Goal: Task Accomplishment & Management: Manage account settings

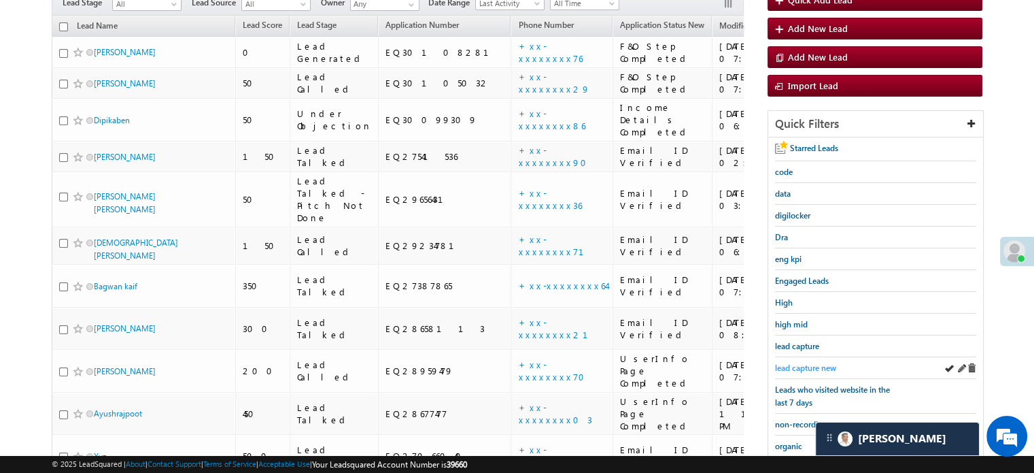
click at [800, 363] on span "lead capture new" at bounding box center [805, 367] width 61 height 10
click at [814, 366] on span "lead capture new" at bounding box center [805, 367] width 61 height 10
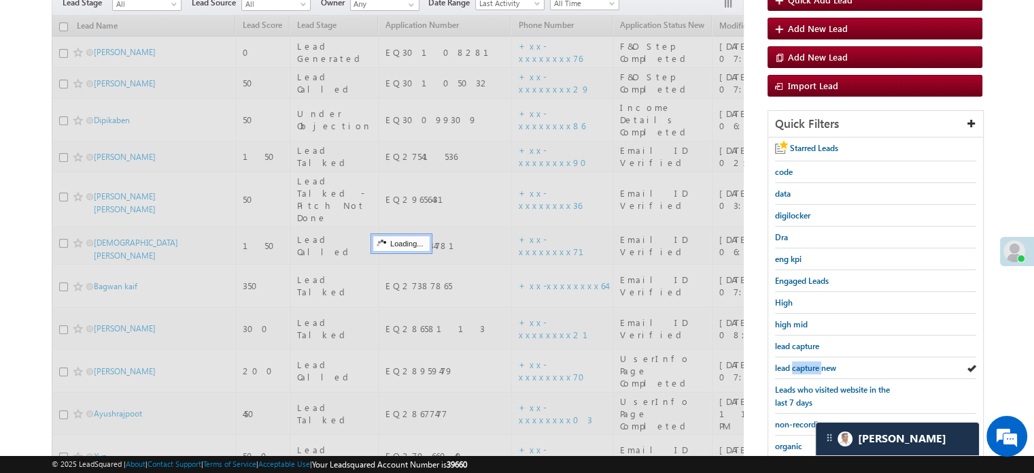
click at [814, 366] on span "lead capture new" at bounding box center [805, 367] width 61 height 10
click at [811, 362] on span "lead capture new" at bounding box center [805, 367] width 61 height 10
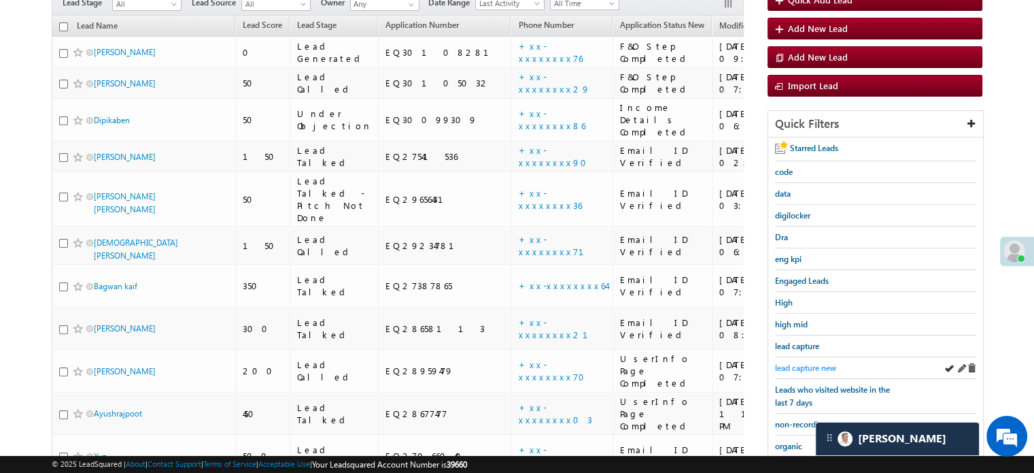
click at [811, 364] on span "lead capture new" at bounding box center [805, 367] width 61 height 10
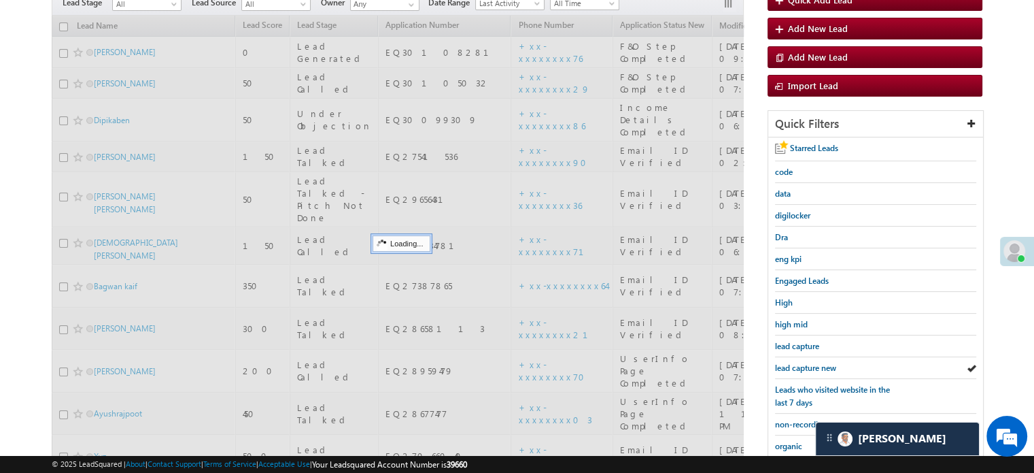
click at [811, 364] on span "lead capture new" at bounding box center [805, 367] width 61 height 10
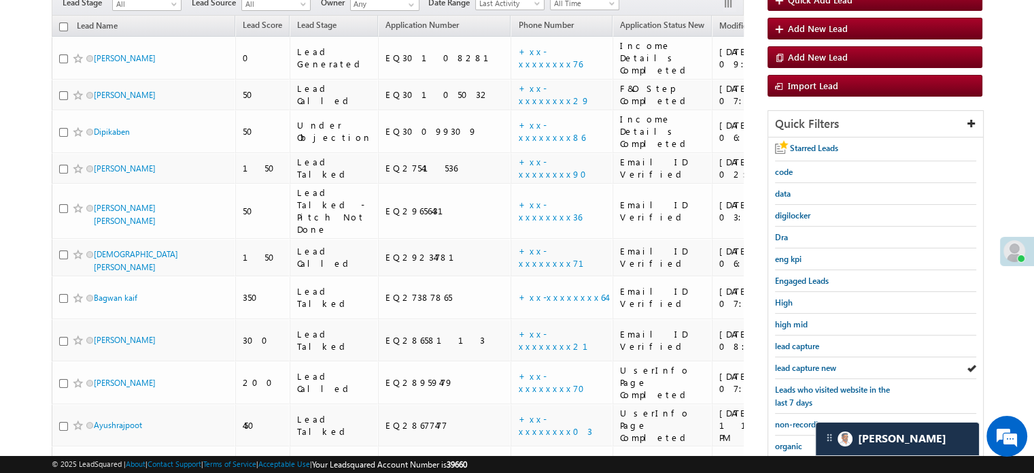
click at [811, 364] on span "lead capture new" at bounding box center [805, 367] width 61 height 10
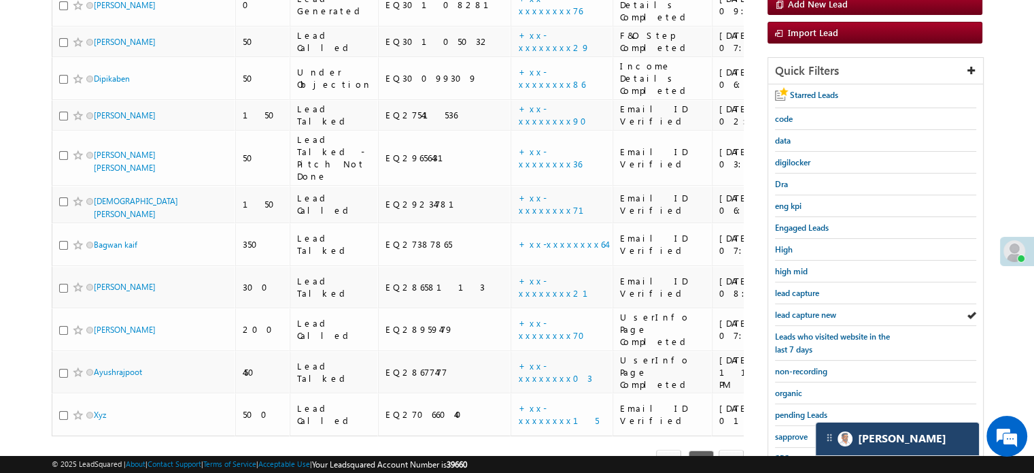
scroll to position [204, 0]
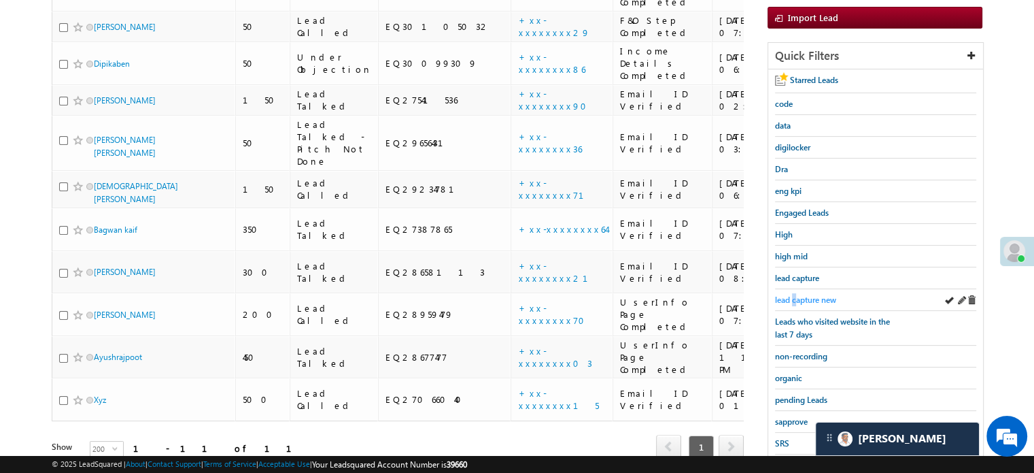
click at [796, 299] on span "lead capture new" at bounding box center [805, 299] width 61 height 10
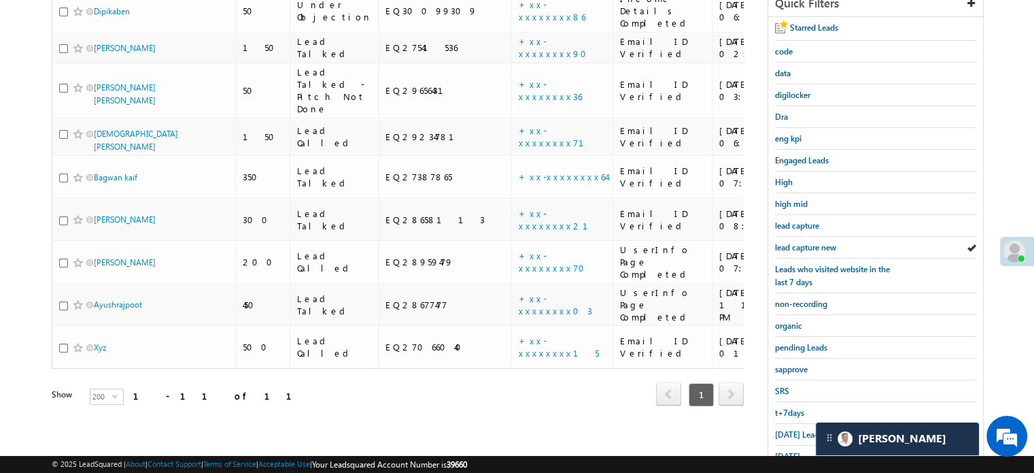
scroll to position [292, 0]
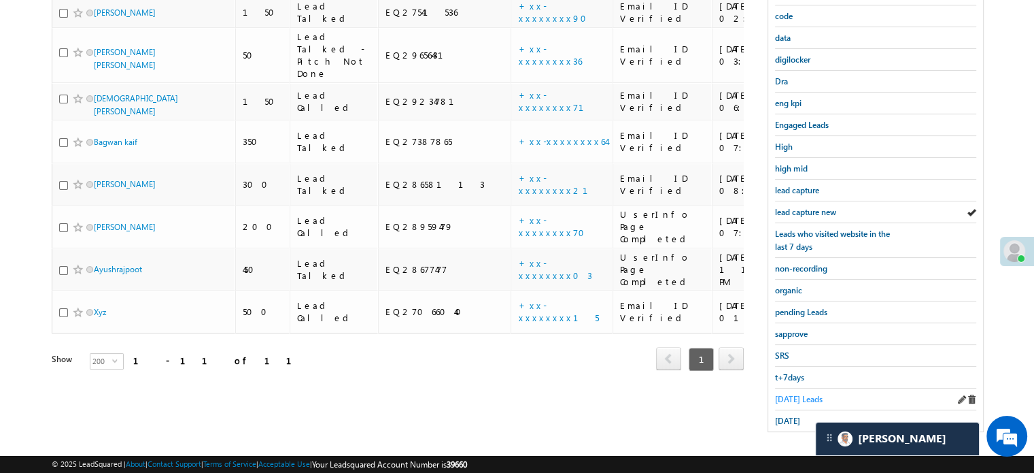
click at [797, 394] on span "Today's Leads" at bounding box center [799, 399] width 48 height 10
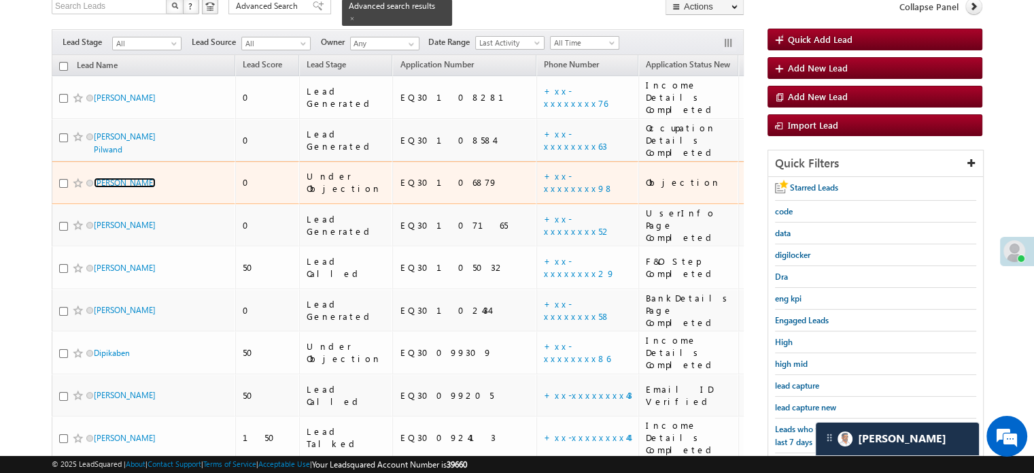
scroll to position [136, 0]
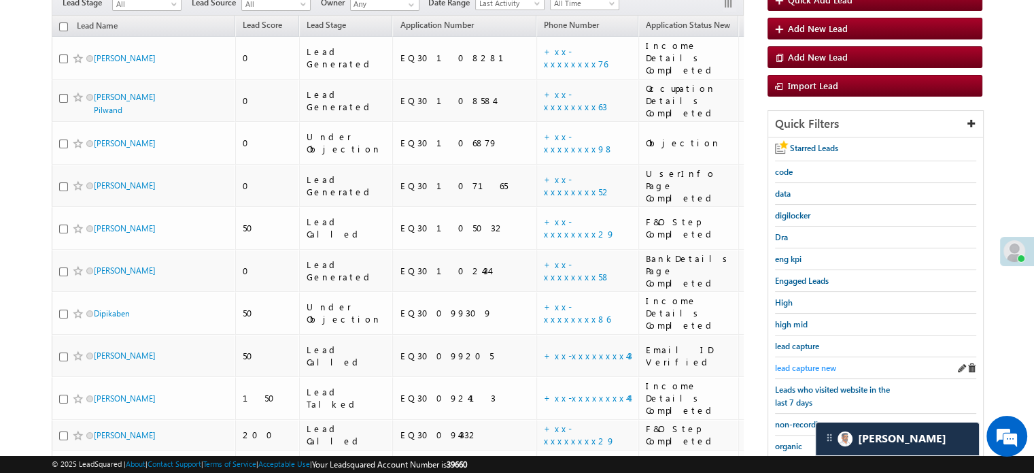
click at [798, 367] on span "lead capture new" at bounding box center [805, 367] width 61 height 10
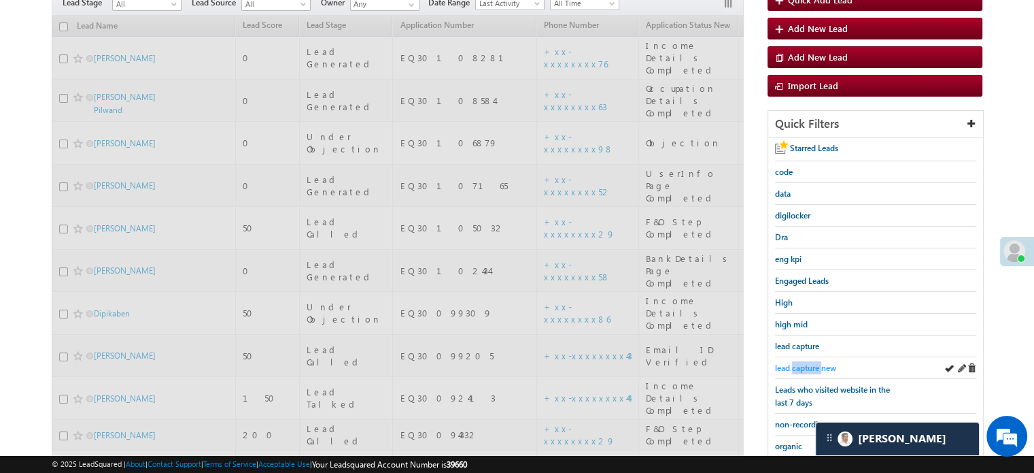
click at [800, 366] on span "lead capture new" at bounding box center [805, 367] width 61 height 10
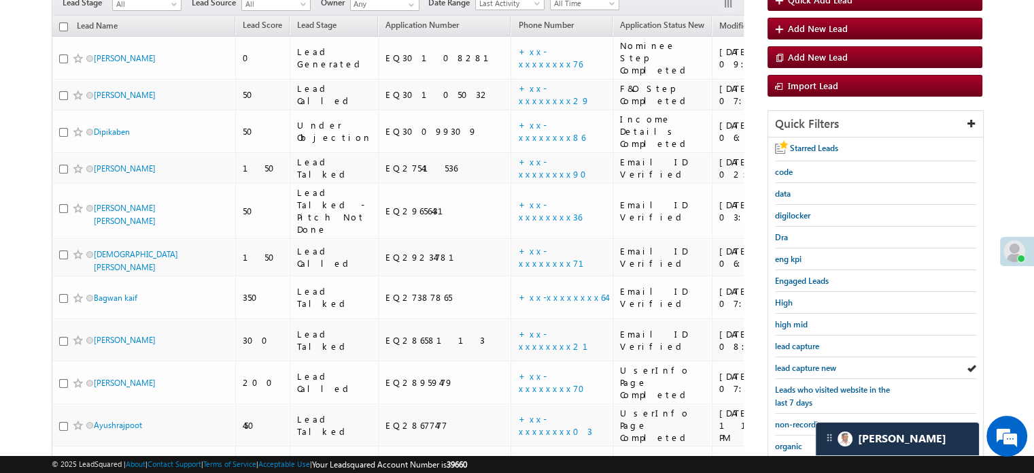
click at [800, 366] on span "lead capture new" at bounding box center [805, 367] width 61 height 10
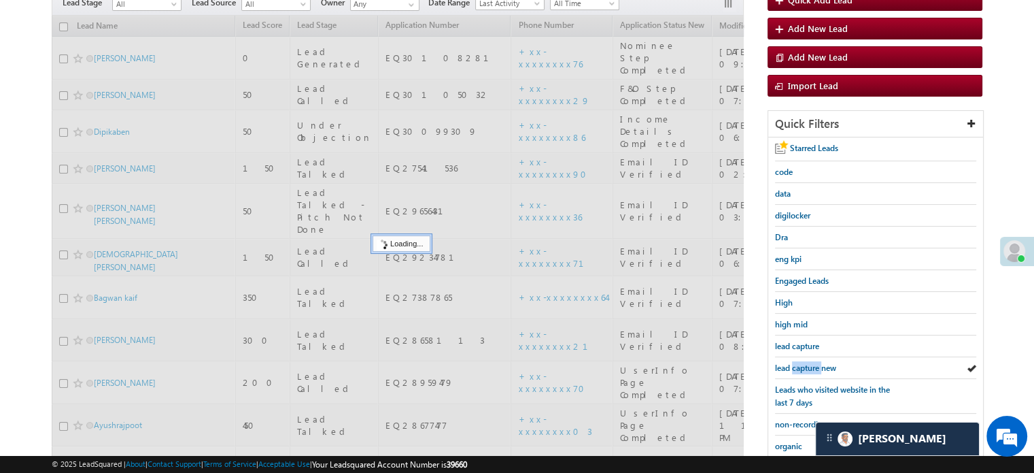
click at [800, 366] on span "lead capture new" at bounding box center [805, 367] width 61 height 10
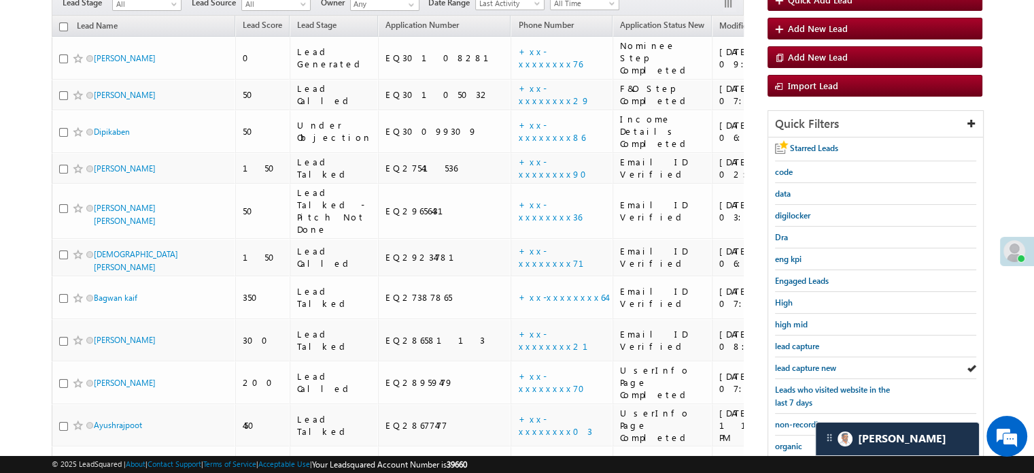
click at [800, 366] on span "lead capture new" at bounding box center [805, 367] width 61 height 10
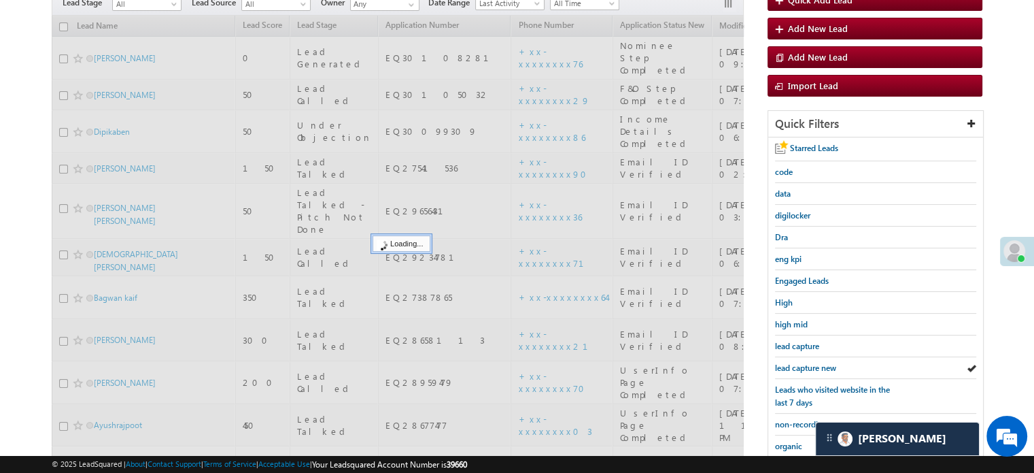
click at [800, 366] on span "lead capture new" at bounding box center [805, 367] width 61 height 10
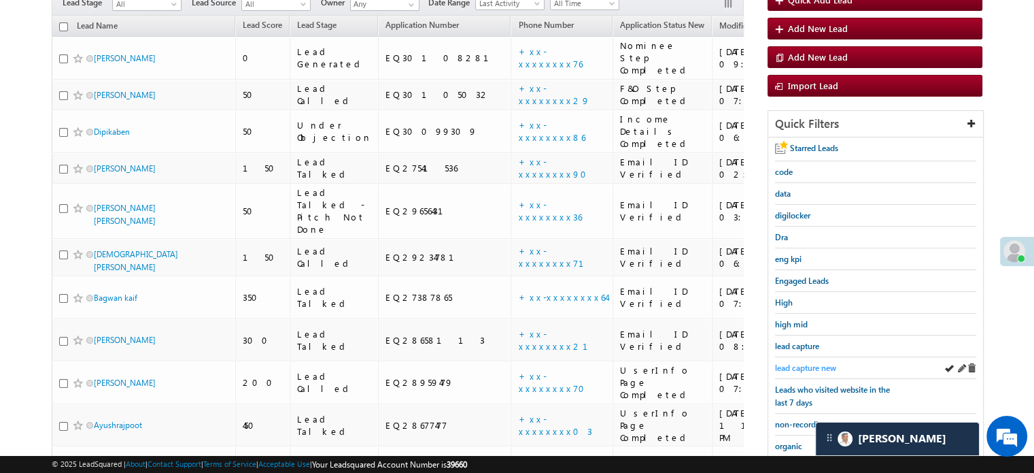
click at [827, 369] on link "lead capture new" at bounding box center [805, 367] width 61 height 13
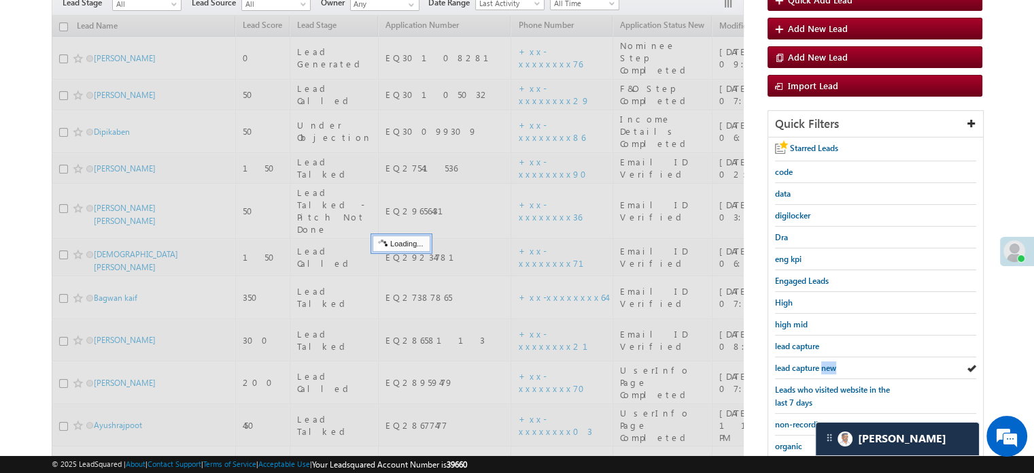
click at [827, 369] on link "lead capture new" at bounding box center [805, 367] width 61 height 13
click at [826, 370] on div "lead capture new" at bounding box center [875, 368] width 201 height 22
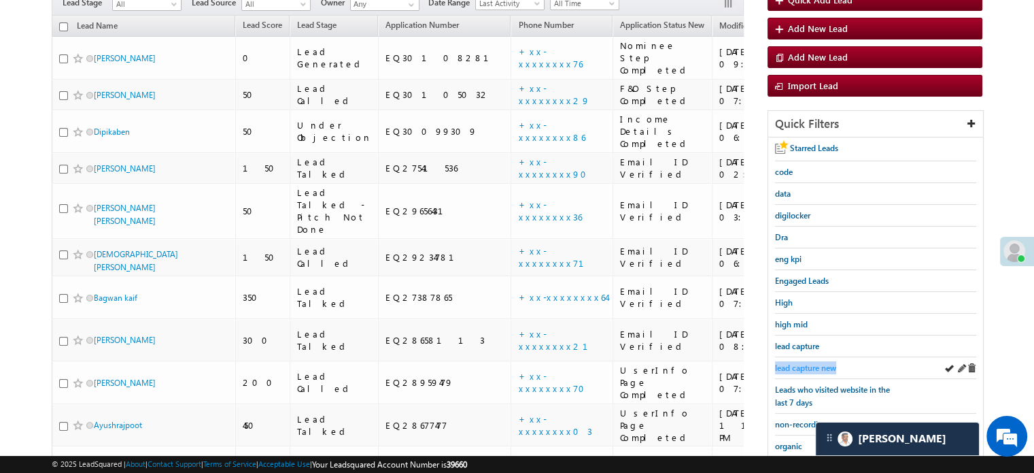
click at [819, 366] on span "lead capture new" at bounding box center [805, 367] width 61 height 10
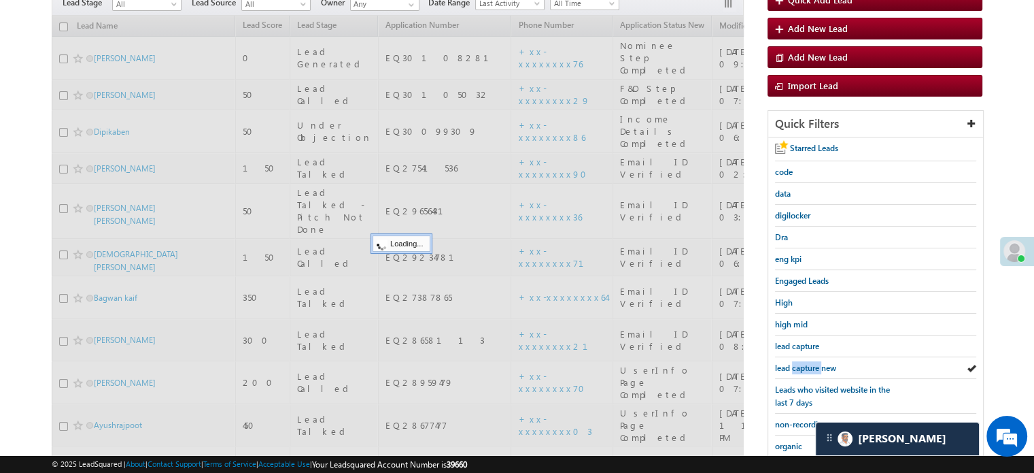
click at [819, 366] on span "lead capture new" at bounding box center [805, 367] width 61 height 10
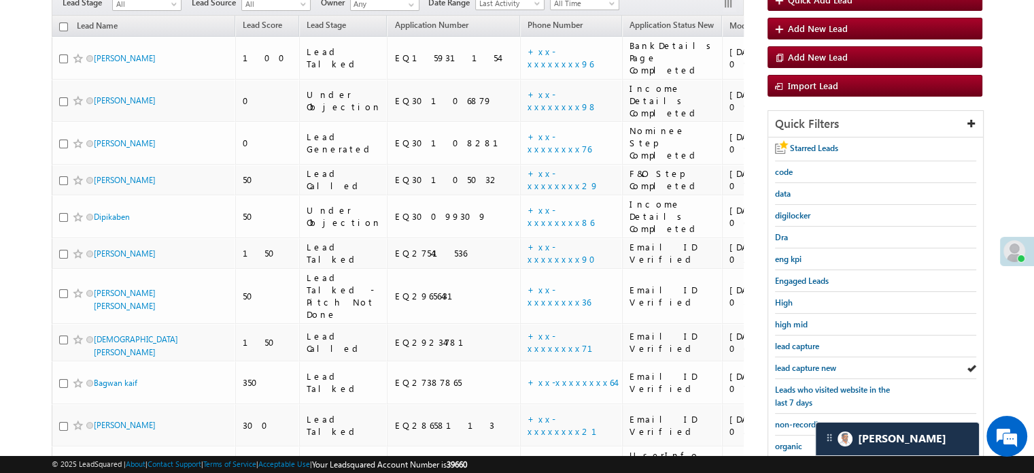
click at [819, 366] on span "lead capture new" at bounding box center [805, 367] width 61 height 10
click at [817, 362] on span "lead capture new" at bounding box center [805, 367] width 61 height 10
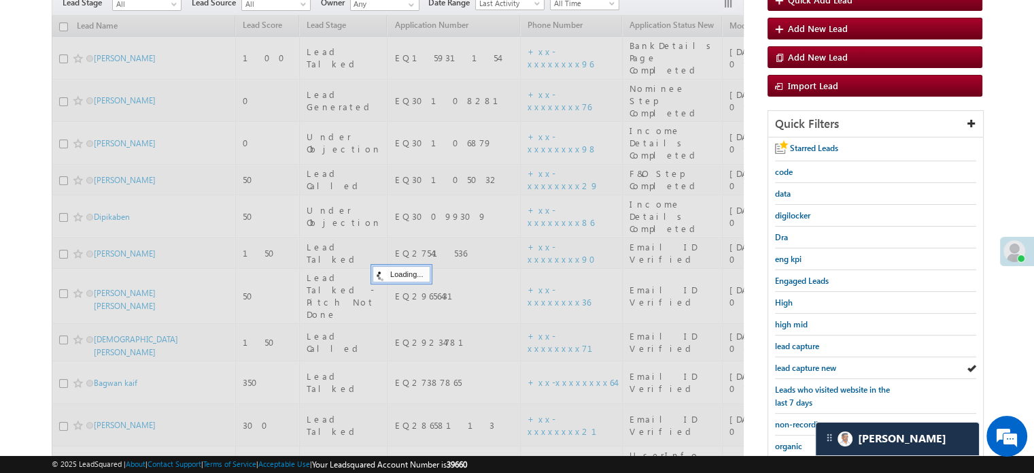
click at [817, 362] on span "lead capture new" at bounding box center [805, 367] width 61 height 10
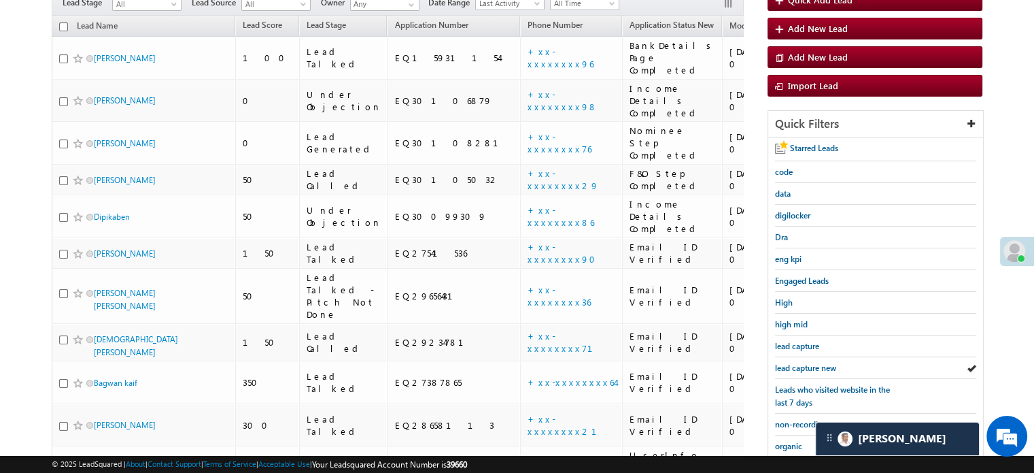
click at [817, 362] on span "lead capture new" at bounding box center [805, 367] width 61 height 10
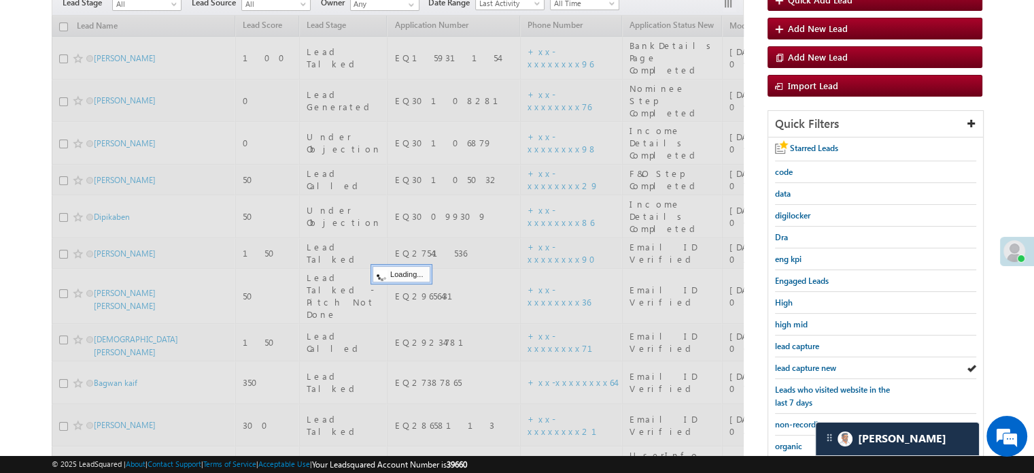
click at [817, 362] on span "lead capture new" at bounding box center [805, 367] width 61 height 10
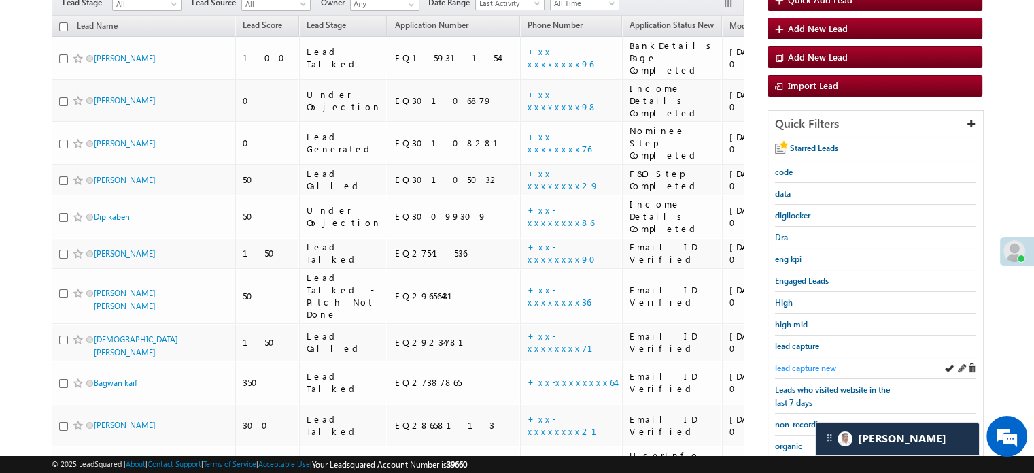
click at [805, 369] on link "lead capture new" at bounding box center [805, 367] width 61 height 13
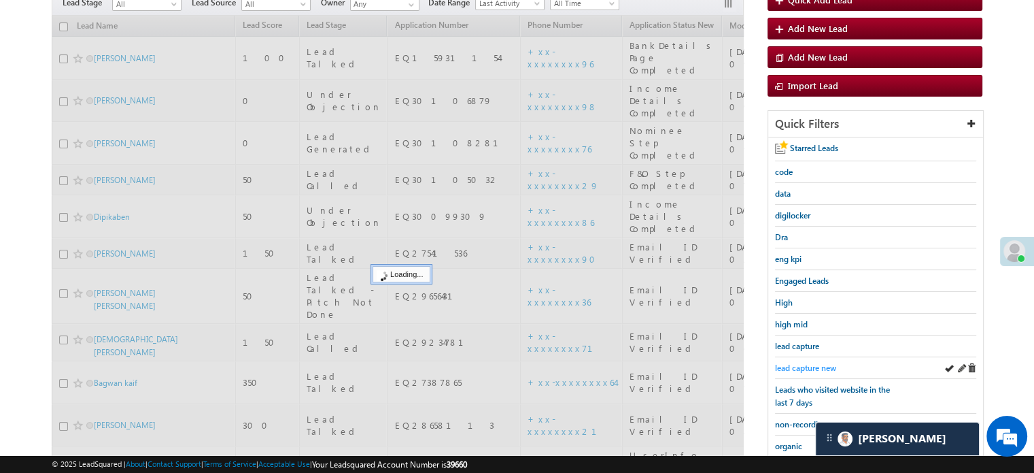
click at [812, 367] on span "lead capture new" at bounding box center [805, 367] width 61 height 10
click at [815, 365] on span "lead capture new" at bounding box center [805, 367] width 61 height 10
click at [815, 364] on span "lead capture new" at bounding box center [805, 367] width 61 height 10
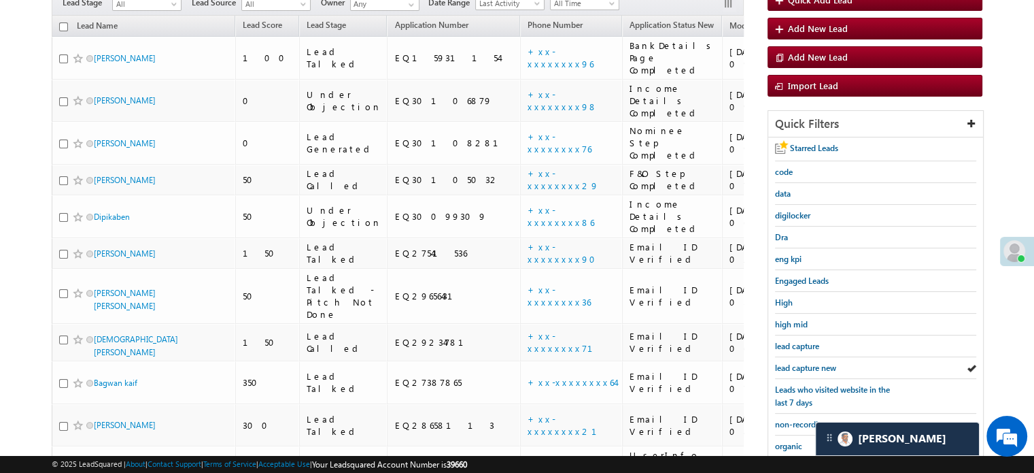
click at [815, 364] on span "lead capture new" at bounding box center [805, 367] width 61 height 10
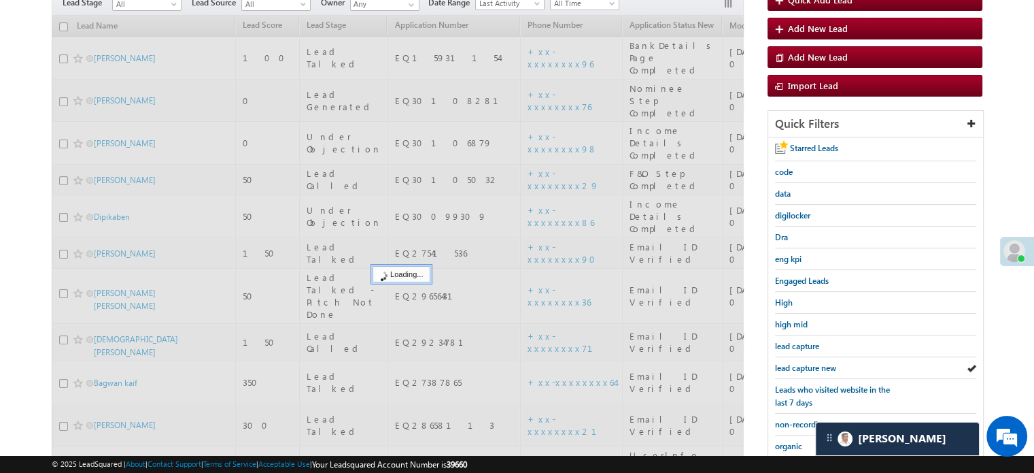
click at [815, 364] on span "lead capture new" at bounding box center [805, 367] width 61 height 10
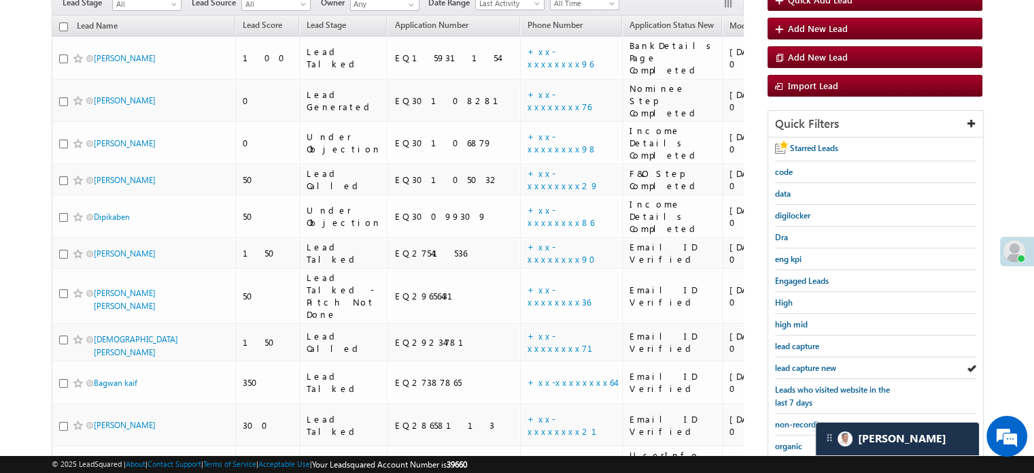
click at [815, 364] on span "lead capture new" at bounding box center [805, 367] width 61 height 10
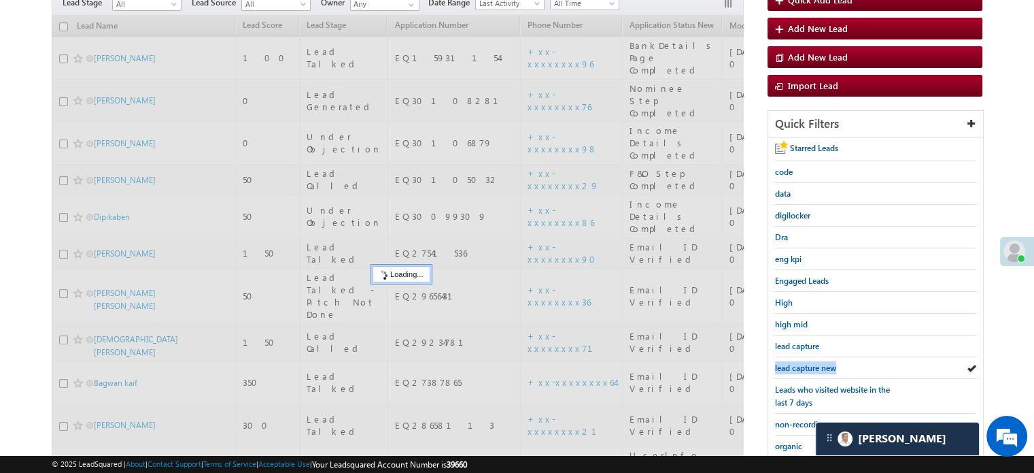
click at [815, 364] on span "lead capture new" at bounding box center [805, 367] width 61 height 10
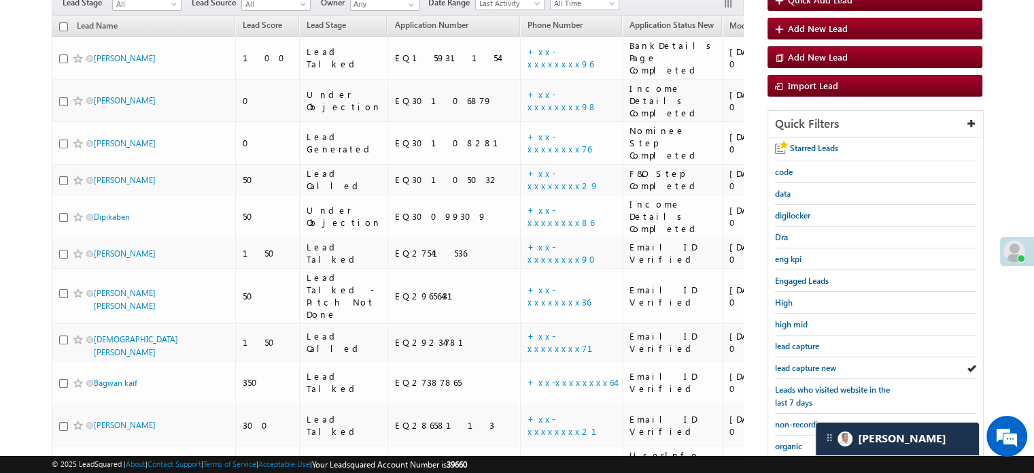
click at [815, 364] on span "lead capture new" at bounding box center [805, 367] width 61 height 10
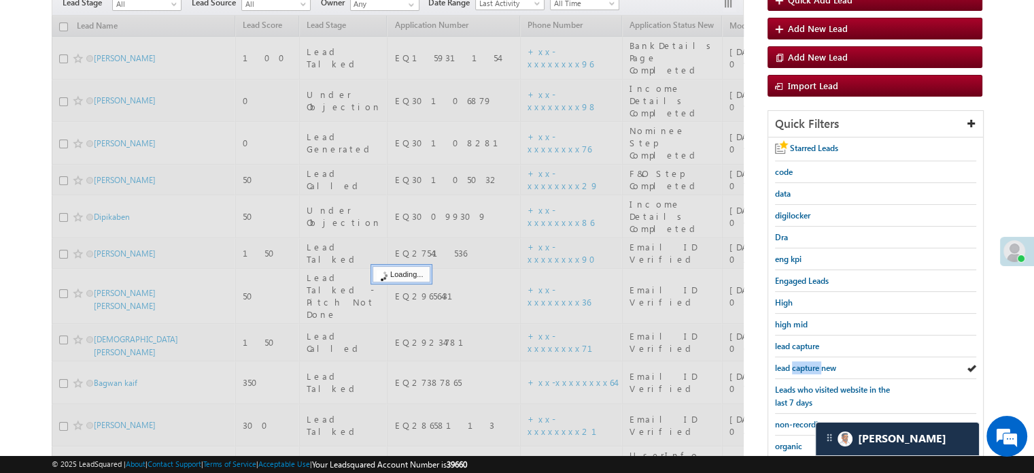
click at [815, 364] on span "lead capture new" at bounding box center [805, 367] width 61 height 10
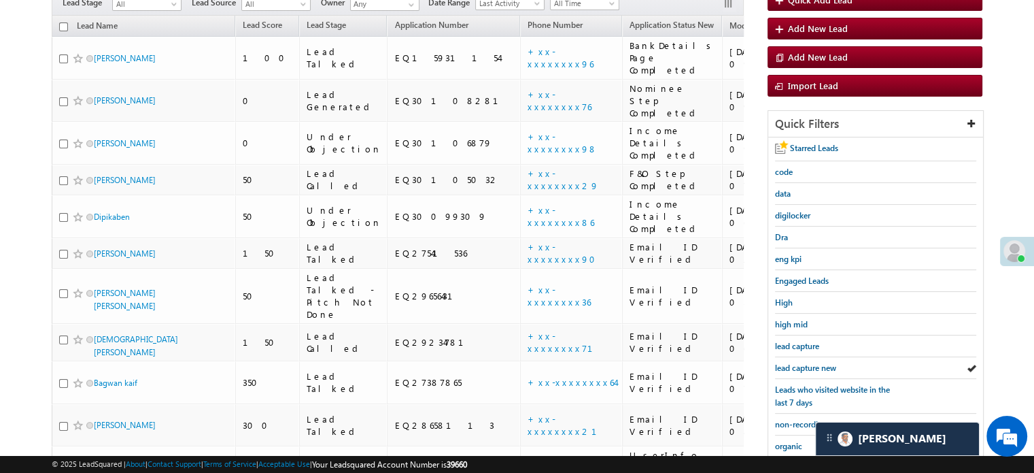
click at [815, 364] on span "lead capture new" at bounding box center [805, 367] width 61 height 10
click at [818, 364] on span "lead capture new" at bounding box center [805, 367] width 61 height 10
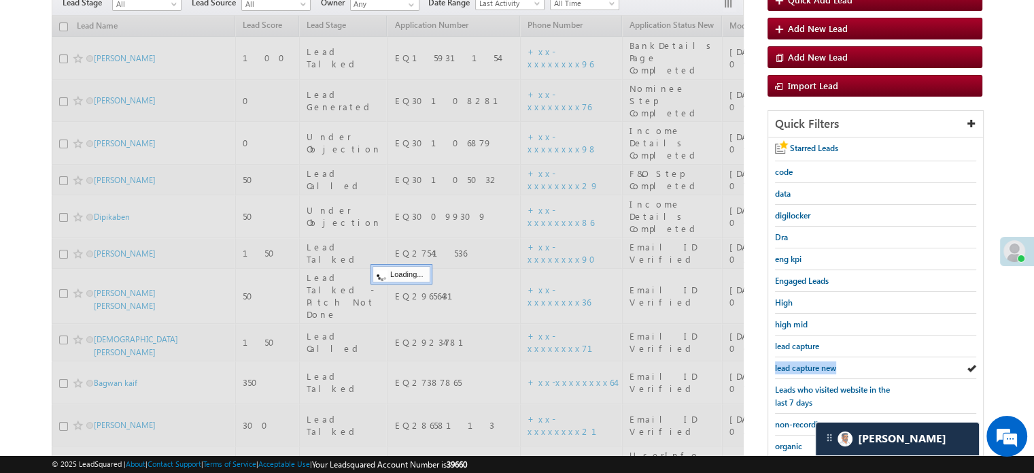
click at [818, 364] on span "lead capture new" at bounding box center [805, 367] width 61 height 10
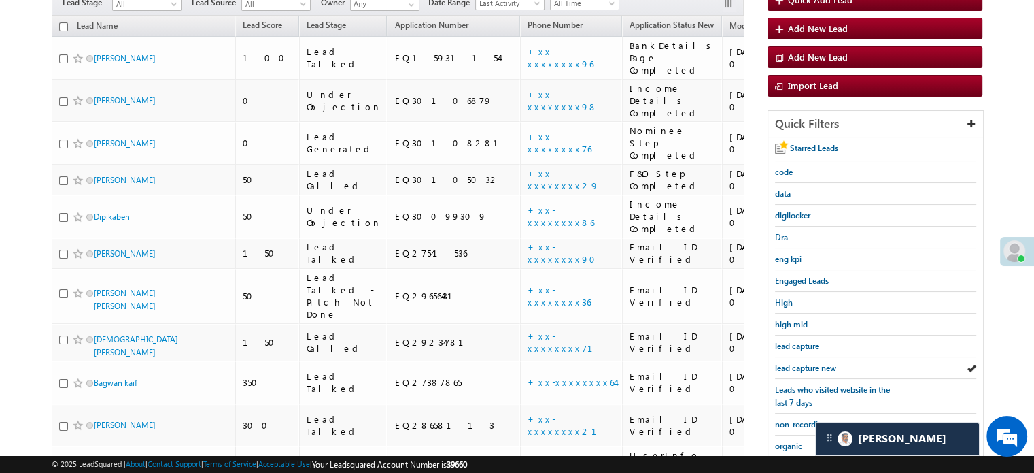
click at [818, 364] on span "lead capture new" at bounding box center [805, 367] width 61 height 10
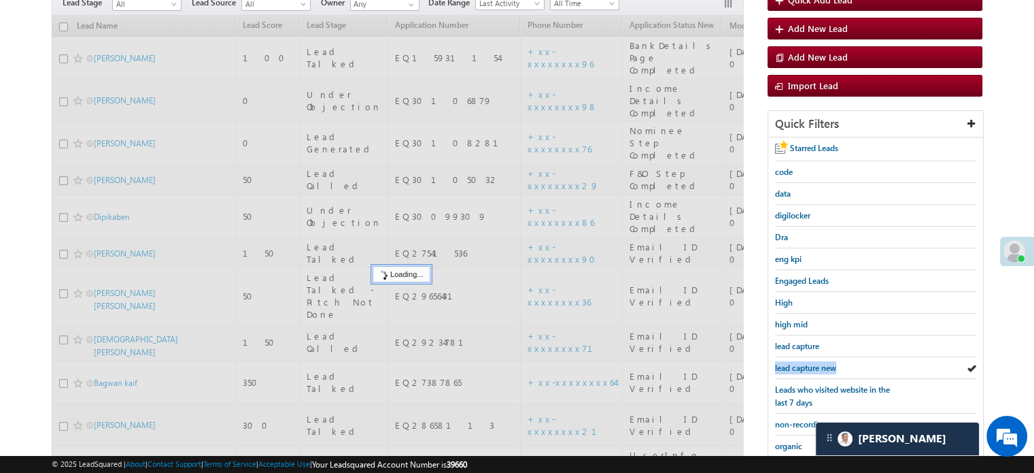
click at [818, 364] on span "lead capture new" at bounding box center [805, 367] width 61 height 10
click at [819, 364] on span "lead capture new" at bounding box center [805, 367] width 61 height 10
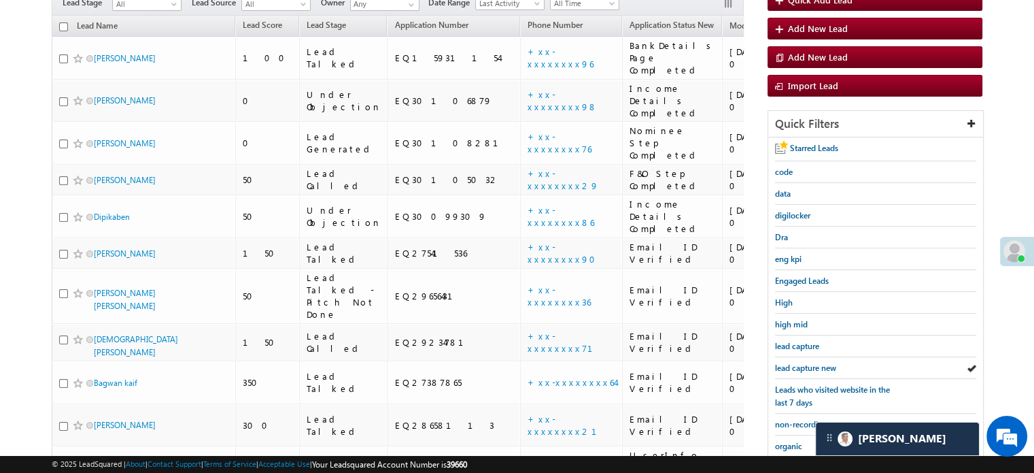
click at [819, 364] on span "lead capture new" at bounding box center [805, 367] width 61 height 10
click at [816, 364] on span "lead capture new" at bounding box center [805, 367] width 61 height 10
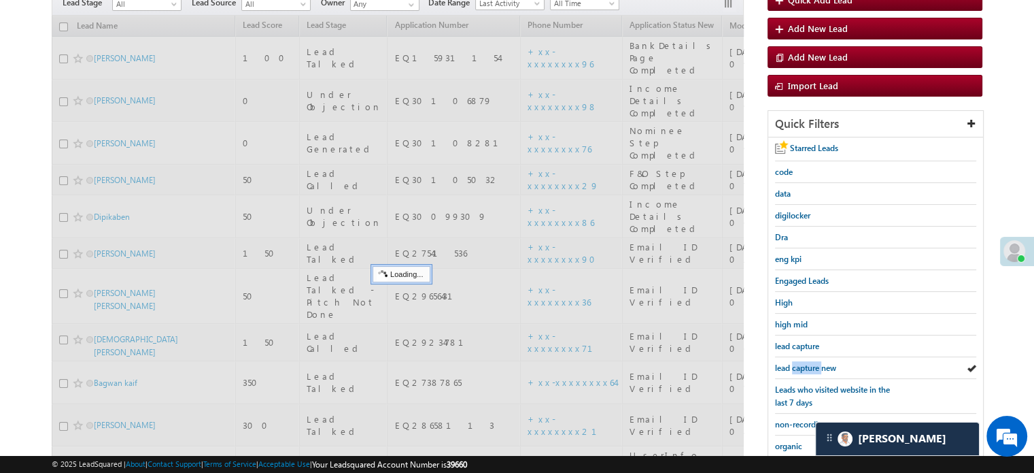
click at [816, 364] on span "lead capture new" at bounding box center [805, 367] width 61 height 10
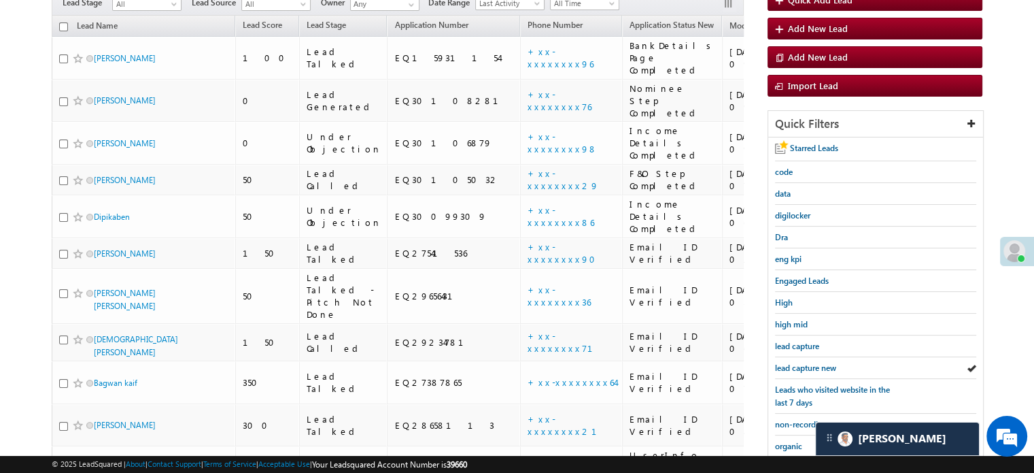
click at [816, 364] on span "lead capture new" at bounding box center [805, 367] width 61 height 10
click at [793, 362] on span "lead capture new" at bounding box center [805, 367] width 61 height 10
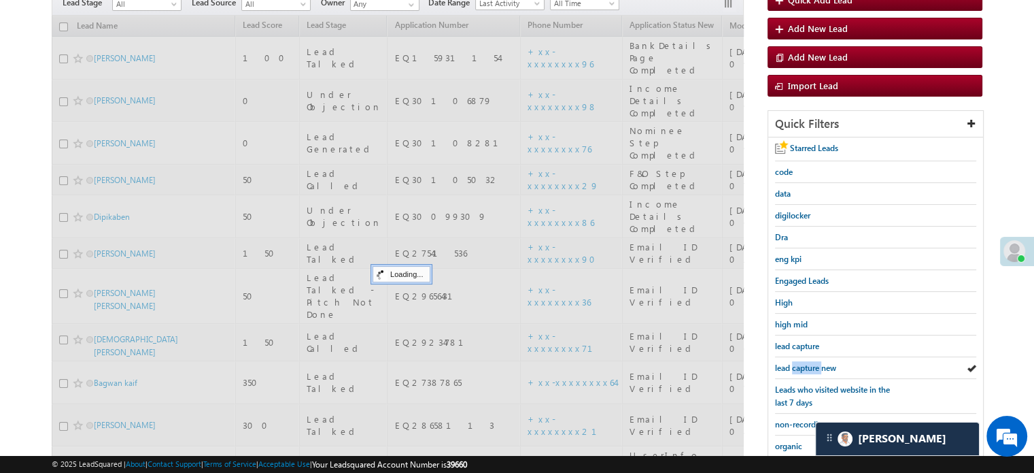
click at [793, 362] on span "lead capture new" at bounding box center [805, 367] width 61 height 10
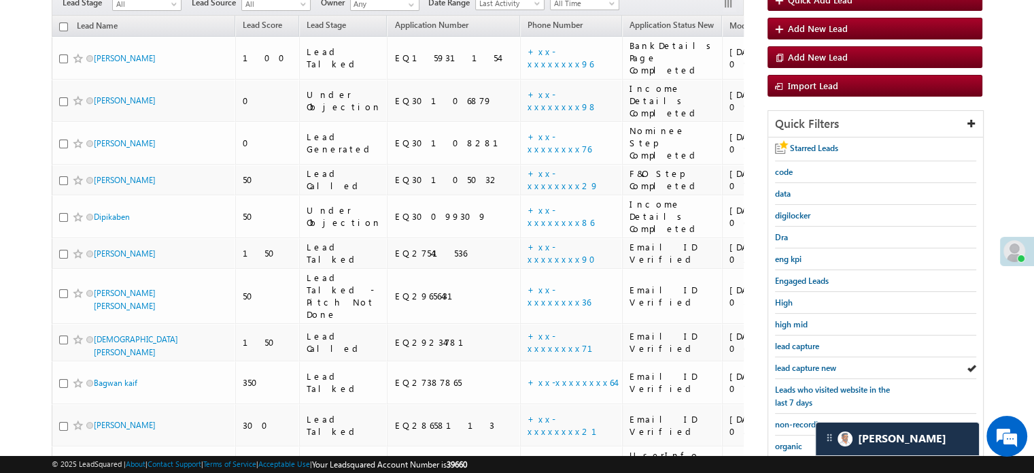
click at [793, 362] on span "lead capture new" at bounding box center [805, 367] width 61 height 10
click at [832, 364] on span "lead capture new" at bounding box center [805, 367] width 61 height 10
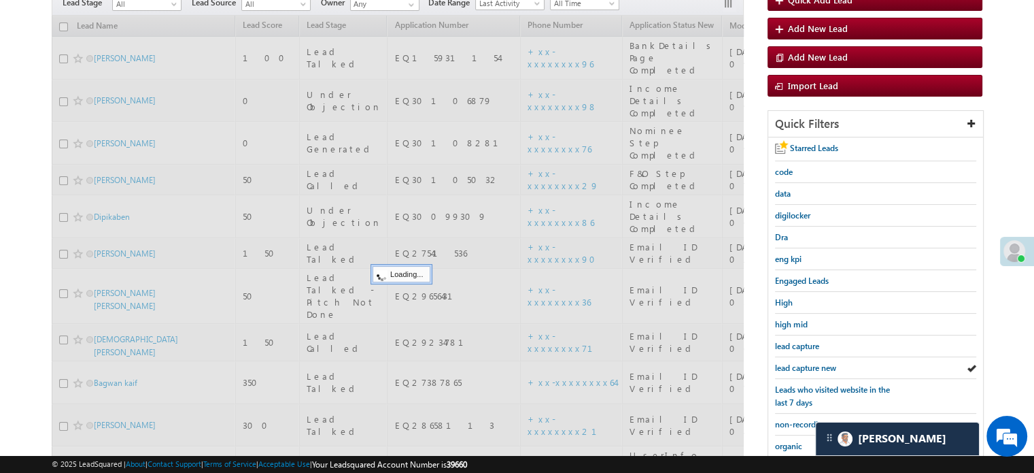
click at [832, 367] on span "lead capture new" at bounding box center [805, 367] width 61 height 10
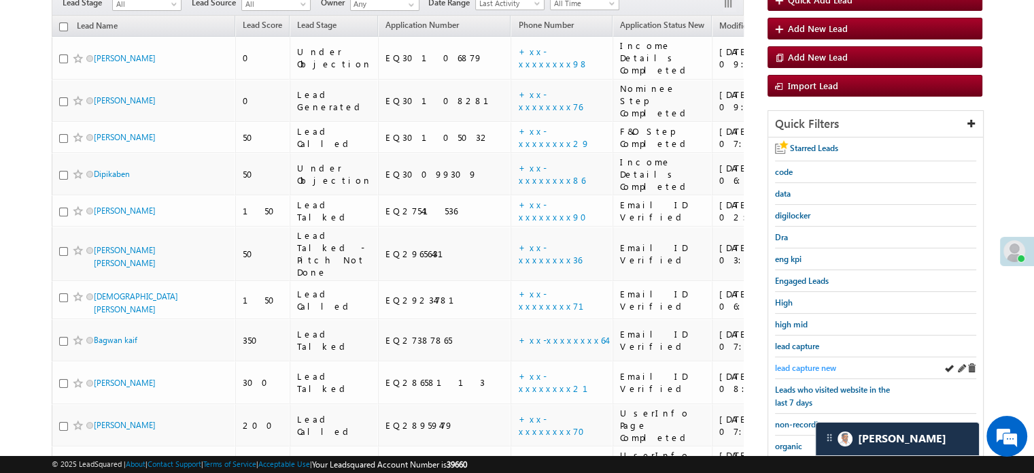
click at [819, 362] on span "lead capture new" at bounding box center [805, 367] width 61 height 10
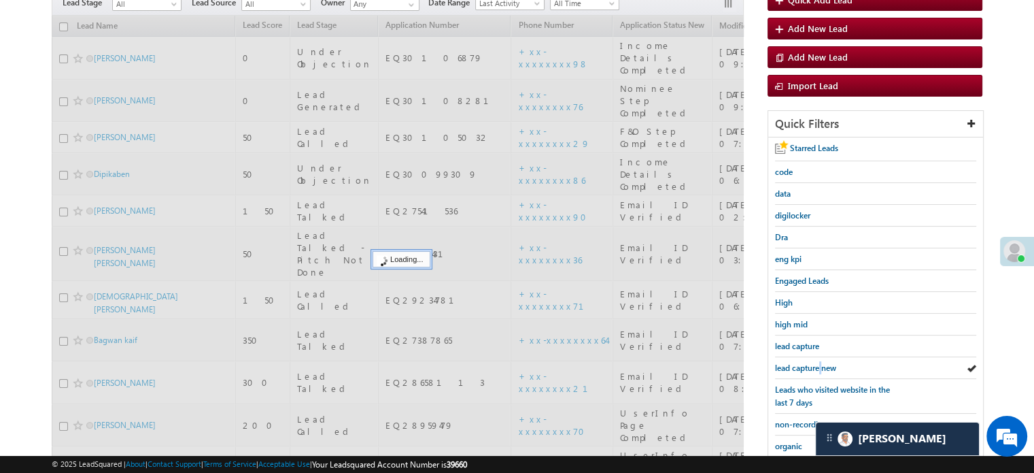
click at [819, 362] on span "lead capture new" at bounding box center [805, 367] width 61 height 10
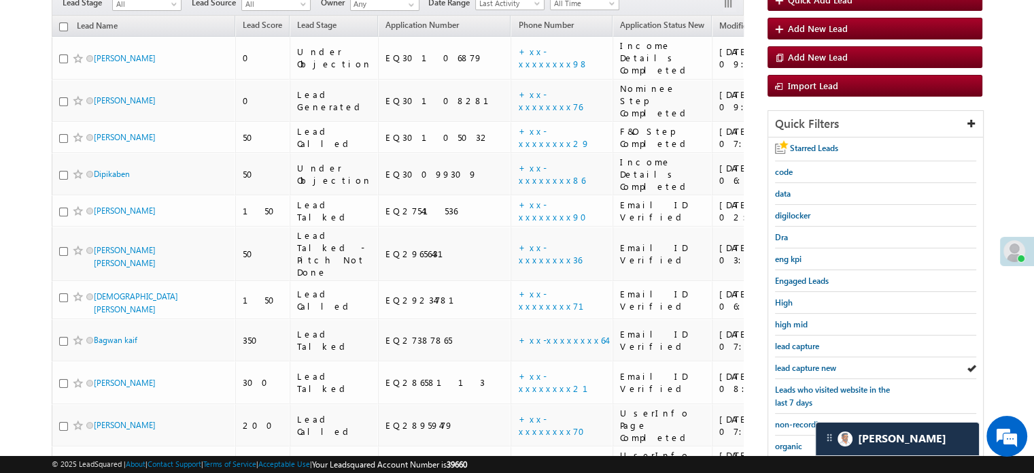
click at [819, 362] on span "lead capture new" at bounding box center [805, 367] width 61 height 10
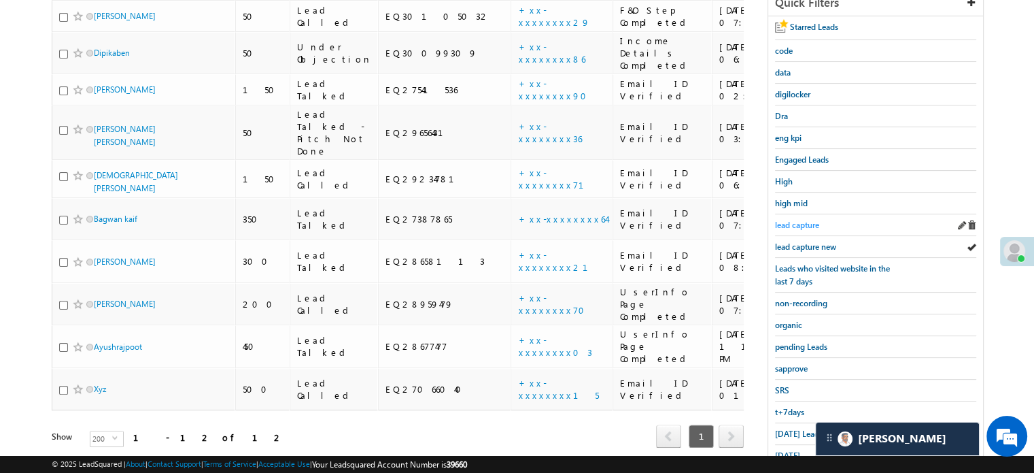
scroll to position [272, 0]
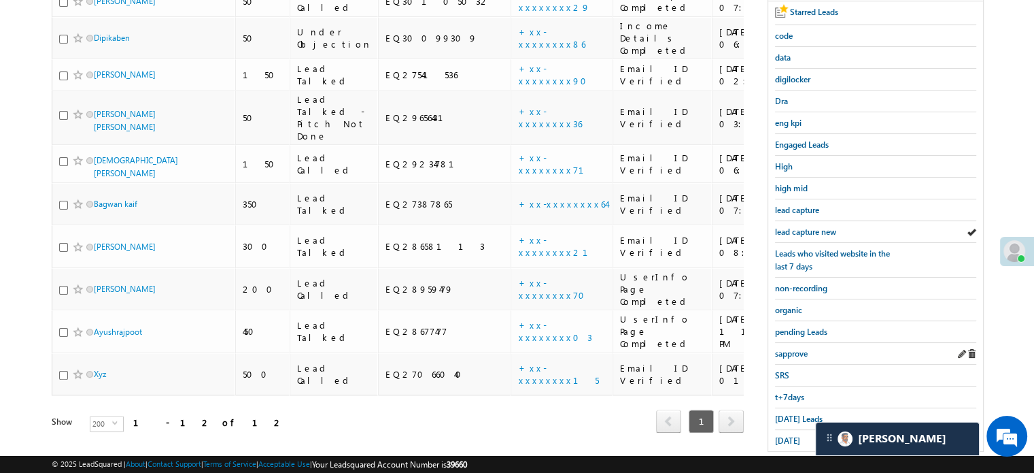
click at [800, 343] on div "sapprove" at bounding box center [875, 354] width 201 height 22
click at [802, 348] on span "sapprove" at bounding box center [791, 353] width 33 height 10
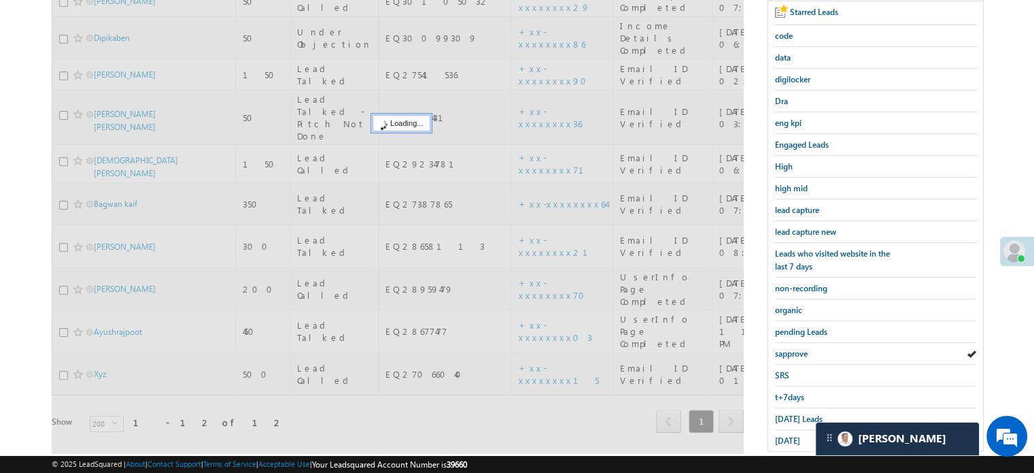
click at [802, 348] on span "sapprove" at bounding box center [791, 353] width 33 height 10
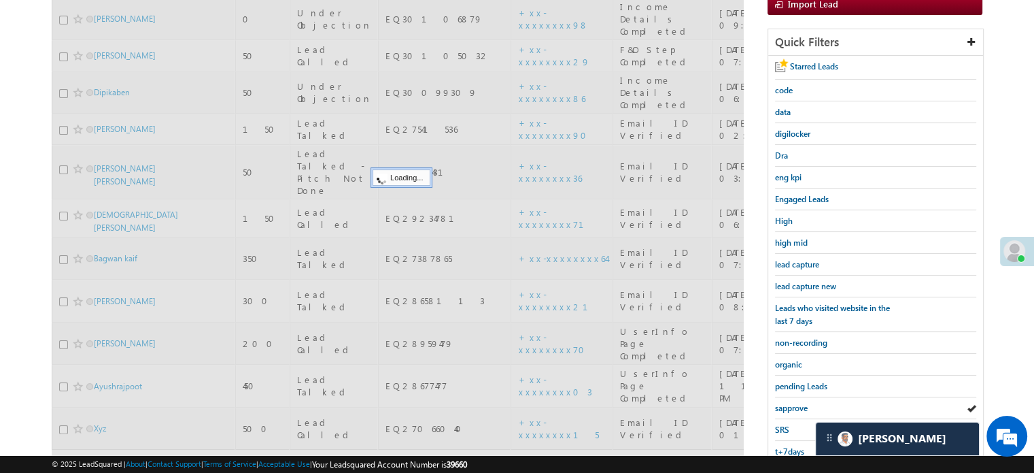
scroll to position [136, 0]
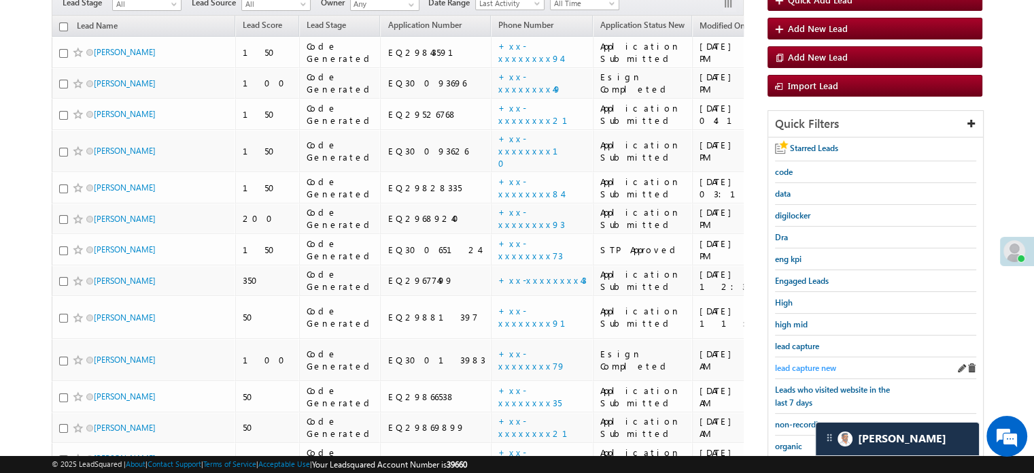
click at [813, 365] on span "lead capture new" at bounding box center [805, 367] width 61 height 10
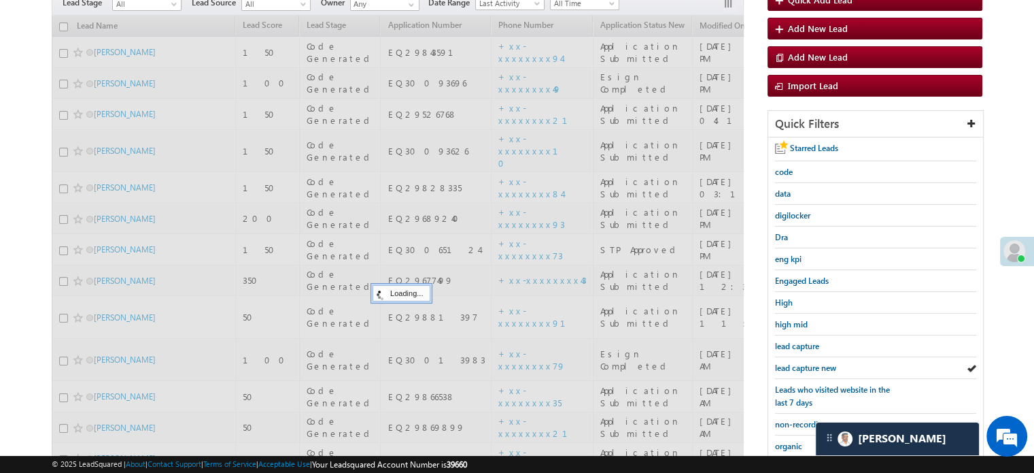
click at [813, 365] on span "lead capture new" at bounding box center [805, 367] width 61 height 10
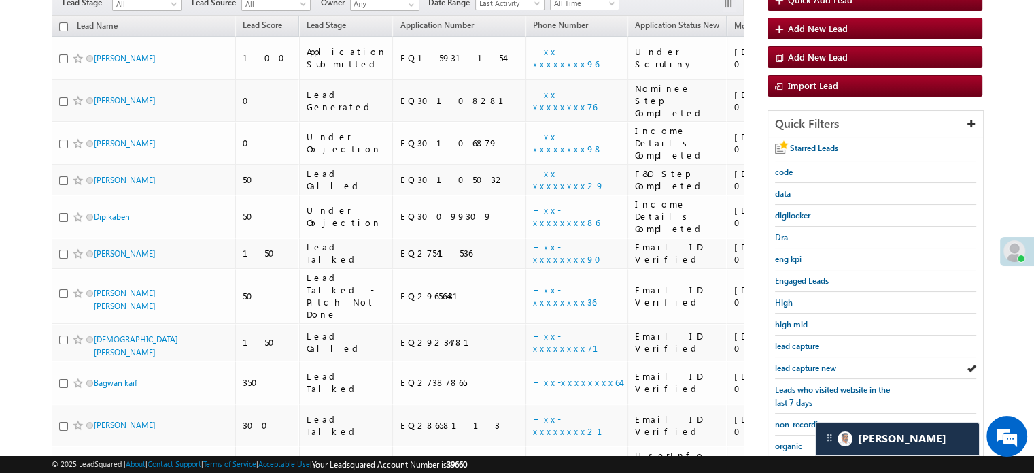
click at [813, 365] on span "lead capture new" at bounding box center [805, 367] width 61 height 10
click at [828, 362] on span "lead capture new" at bounding box center [805, 367] width 61 height 10
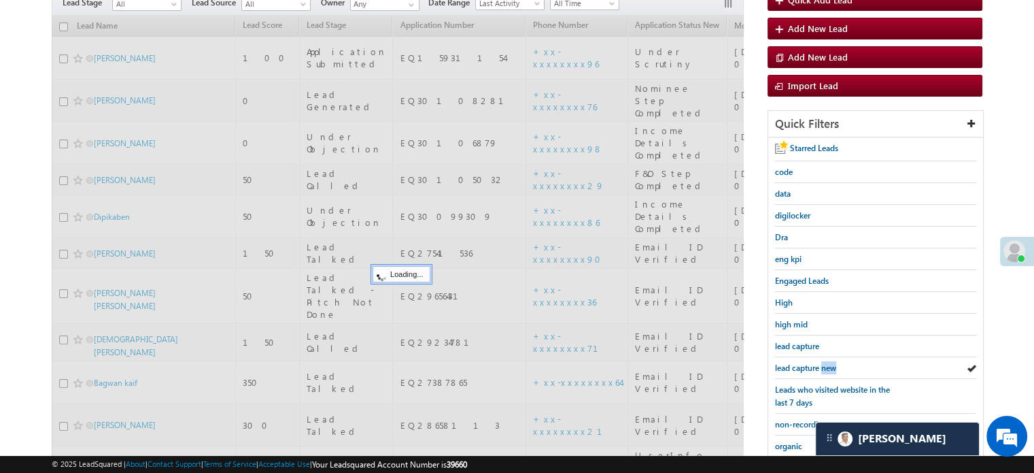
click at [828, 362] on span "lead capture new" at bounding box center [805, 367] width 61 height 10
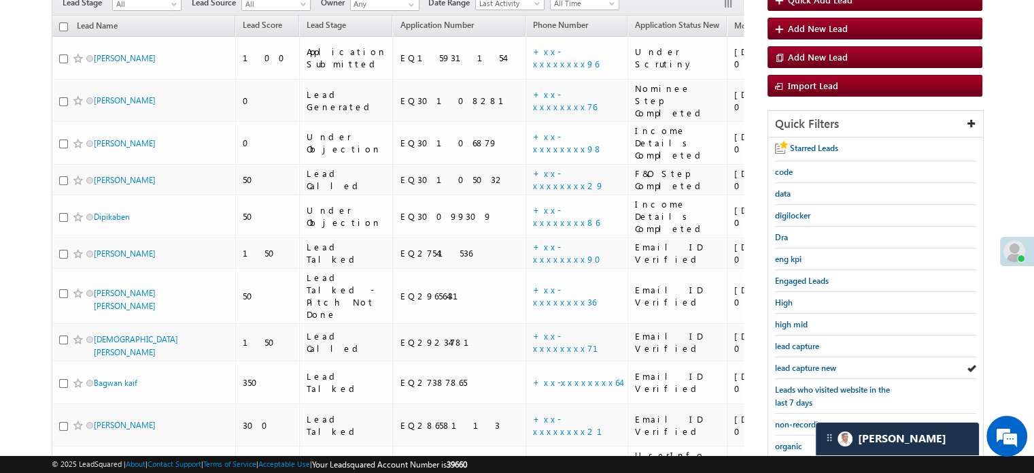
click at [828, 362] on span "lead capture new" at bounding box center [805, 367] width 61 height 10
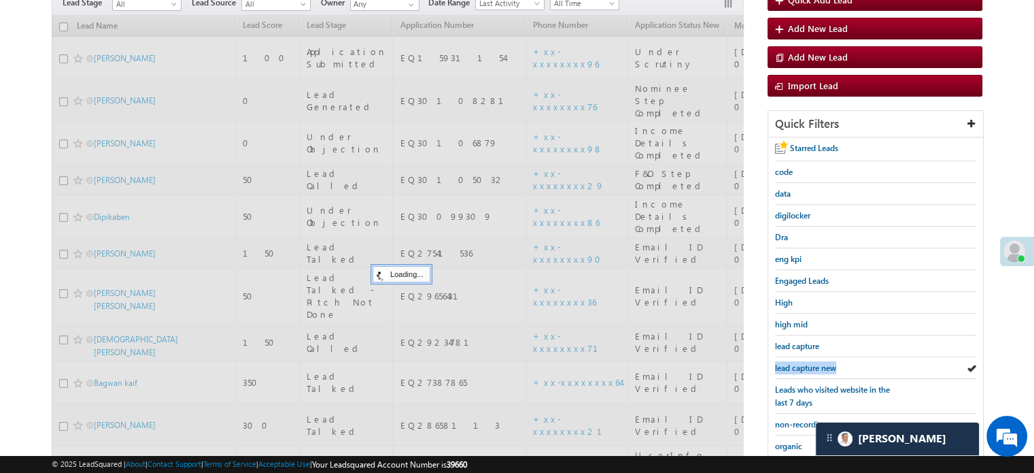
click at [828, 362] on span "lead capture new" at bounding box center [805, 367] width 61 height 10
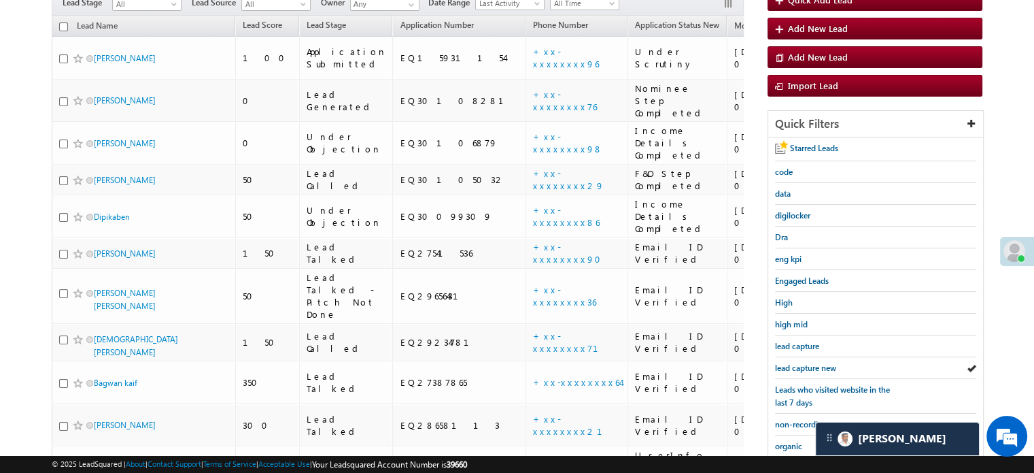
click at [828, 362] on span "lead capture new" at bounding box center [805, 367] width 61 height 10
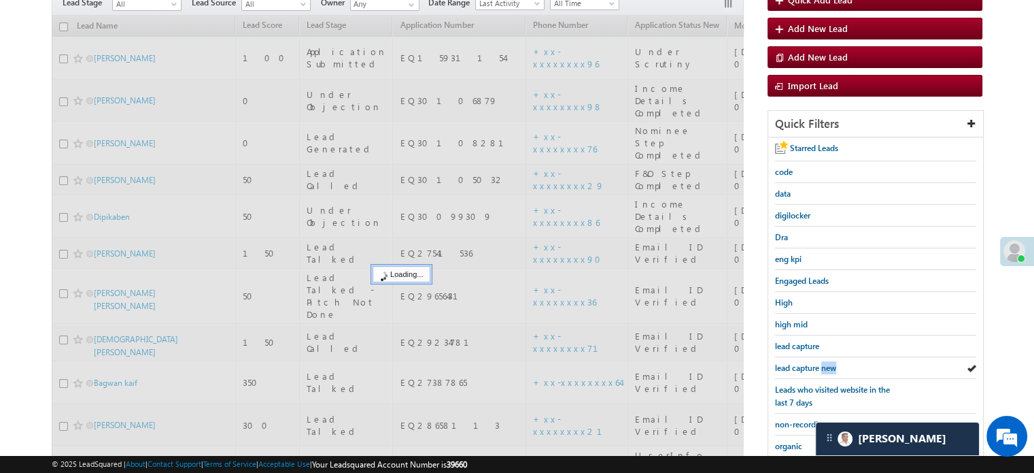
click at [828, 362] on span "lead capture new" at bounding box center [805, 367] width 61 height 10
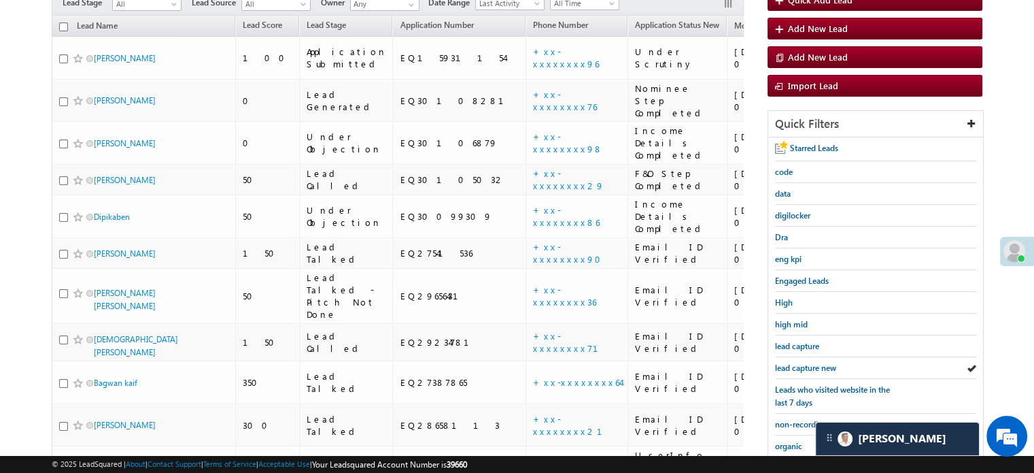
click at [828, 362] on span "lead capture new" at bounding box center [805, 367] width 61 height 10
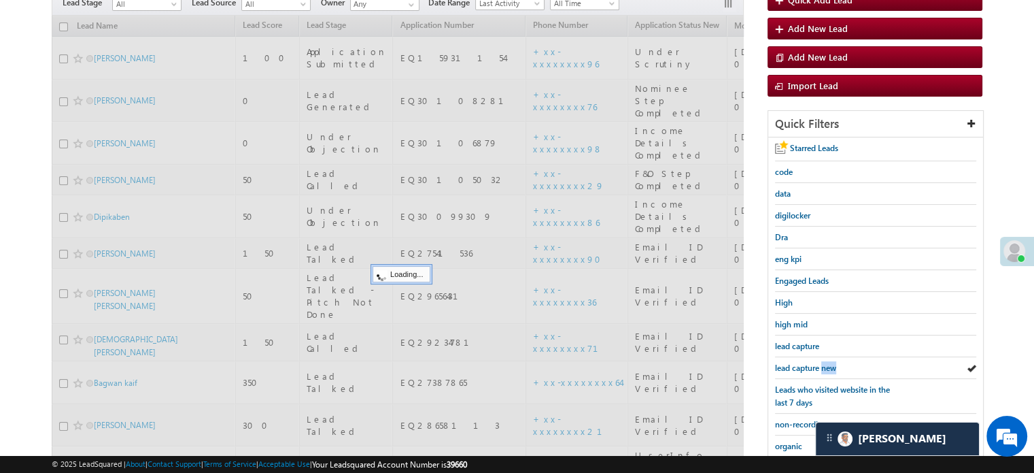
click at [828, 362] on span "lead capture new" at bounding box center [805, 367] width 61 height 10
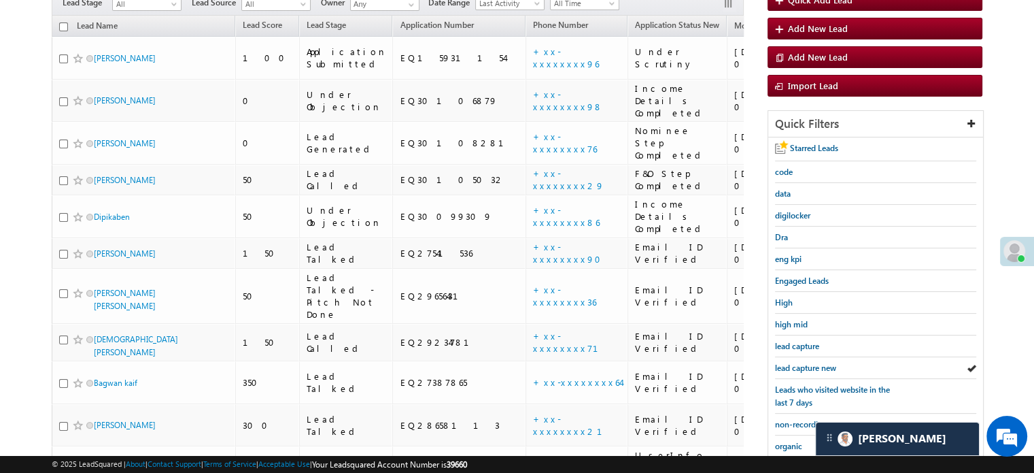
click at [828, 362] on span "lead capture new" at bounding box center [805, 367] width 61 height 10
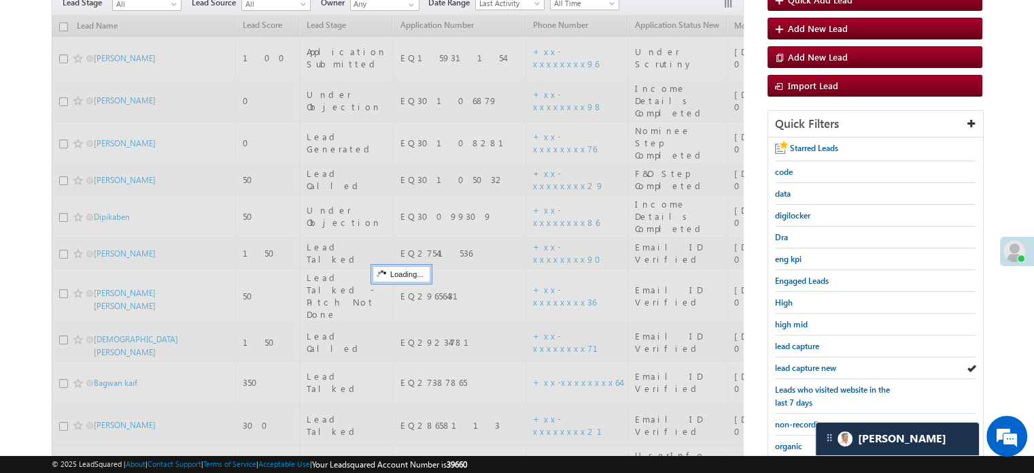
click at [828, 362] on span "lead capture new" at bounding box center [805, 367] width 61 height 10
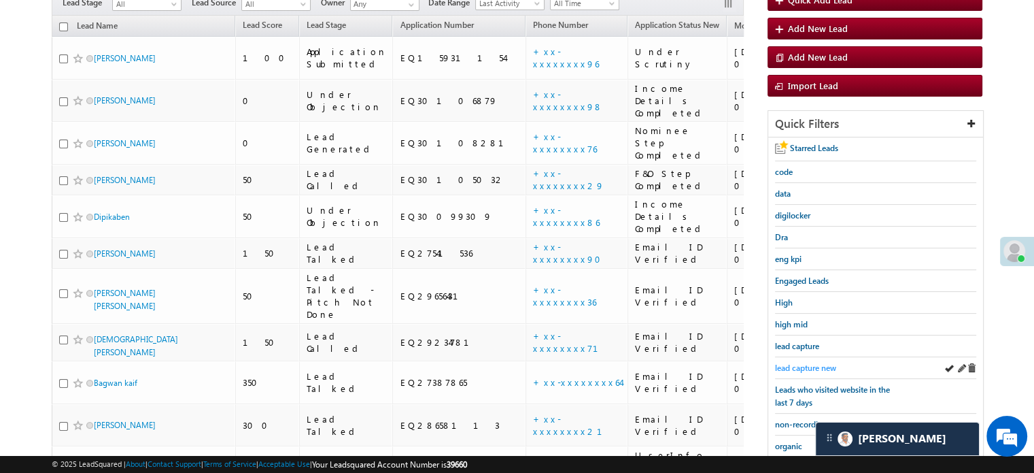
click at [804, 366] on span "lead capture new" at bounding box center [805, 367] width 61 height 10
click at [794, 369] on span "lead capture new" at bounding box center [805, 367] width 61 height 10
click at [819, 367] on span "lead capture new" at bounding box center [805, 367] width 61 height 10
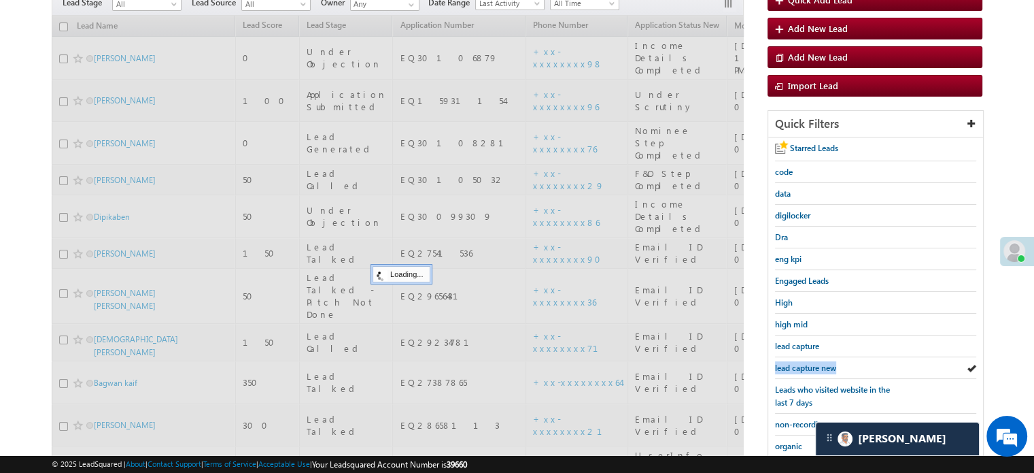
click at [819, 367] on span "lead capture new" at bounding box center [805, 367] width 61 height 10
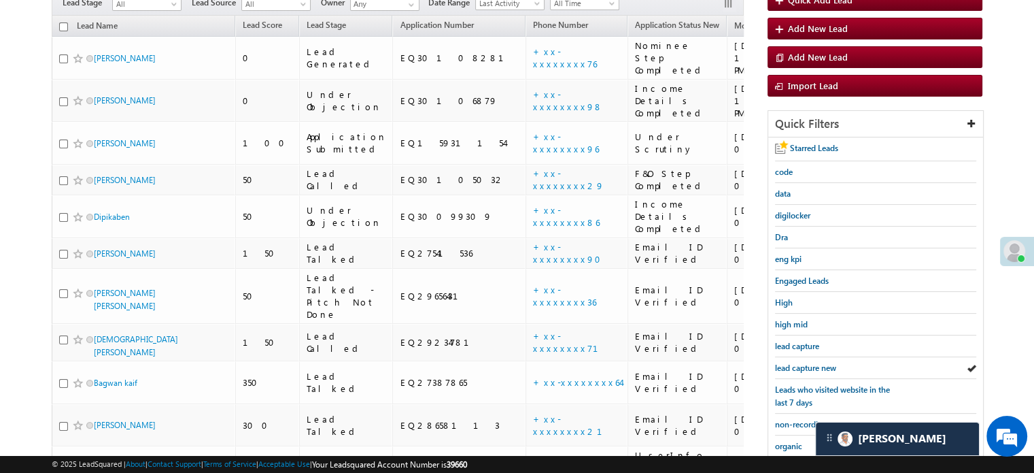
click at [819, 367] on span "lead capture new" at bounding box center [805, 367] width 61 height 10
click at [806, 367] on span "lead capture new" at bounding box center [805, 367] width 61 height 10
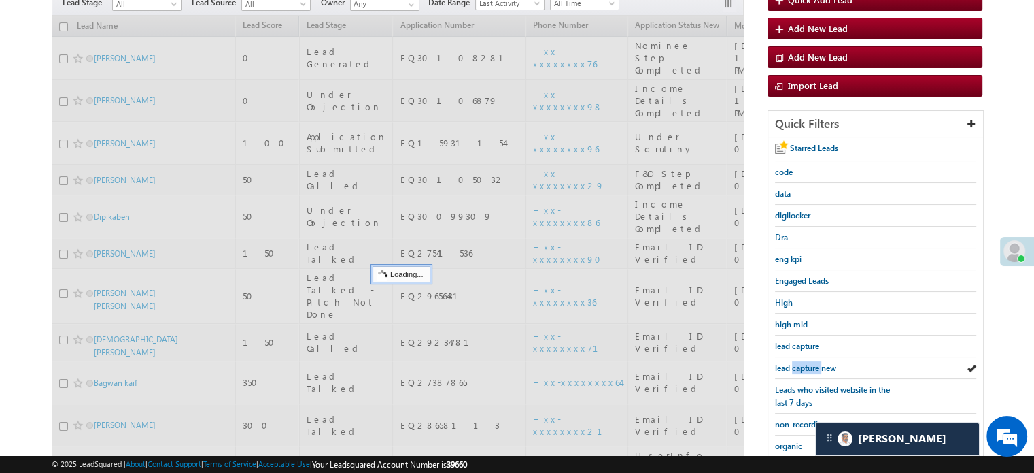
click at [806, 367] on span "lead capture new" at bounding box center [805, 367] width 61 height 10
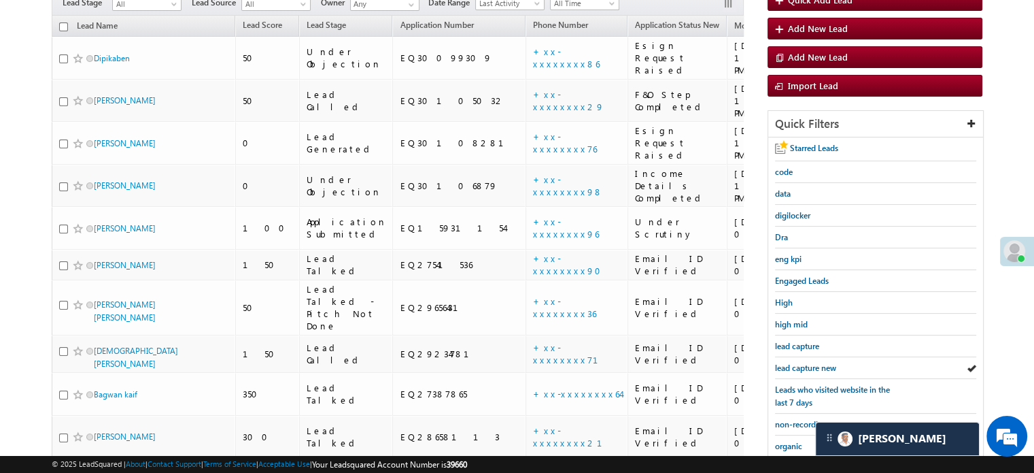
click at [806, 367] on span "lead capture new" at bounding box center [805, 367] width 61 height 10
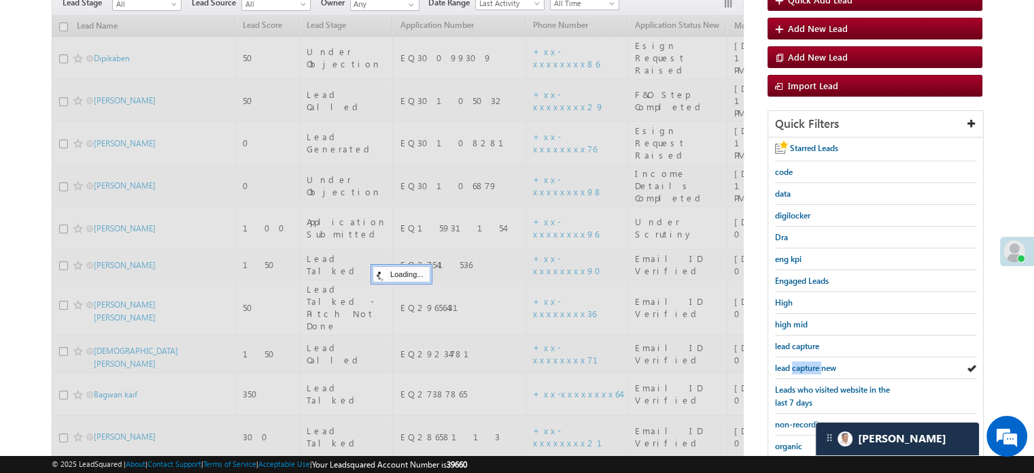
click at [806, 367] on span "lead capture new" at bounding box center [805, 367] width 61 height 10
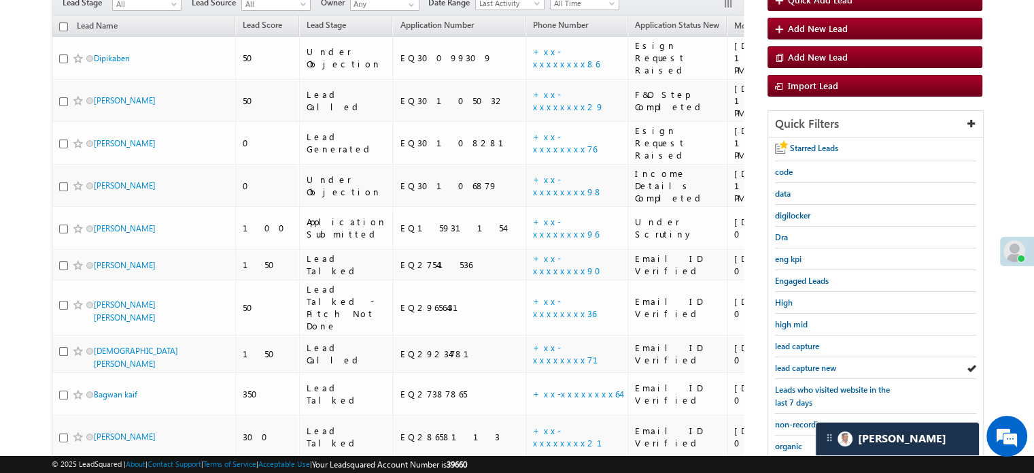
click at [806, 367] on span "lead capture new" at bounding box center [805, 367] width 61 height 10
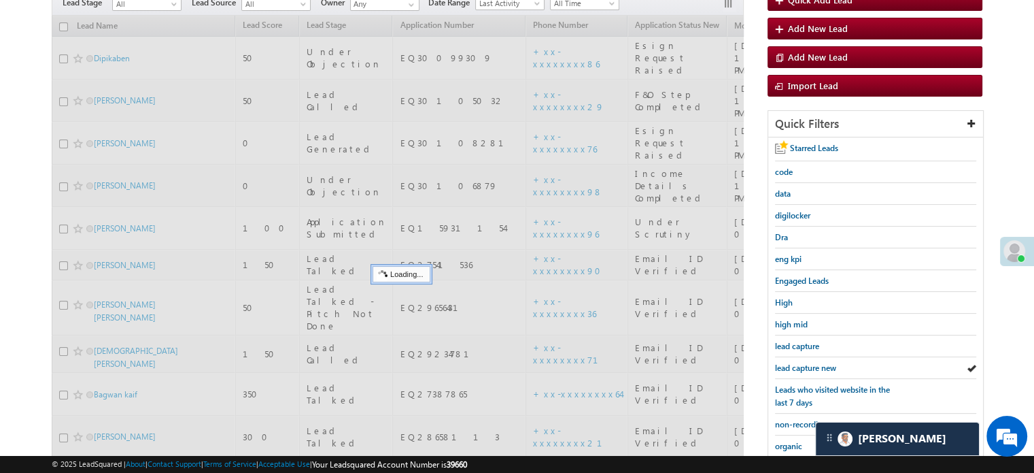
click at [806, 367] on span "lead capture new" at bounding box center [805, 367] width 61 height 10
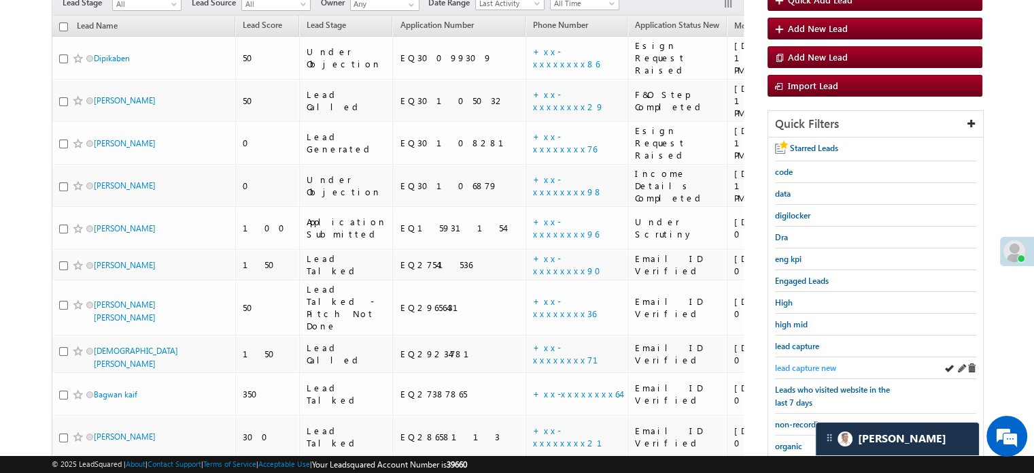
click at [817, 361] on link "lead capture new" at bounding box center [805, 367] width 61 height 13
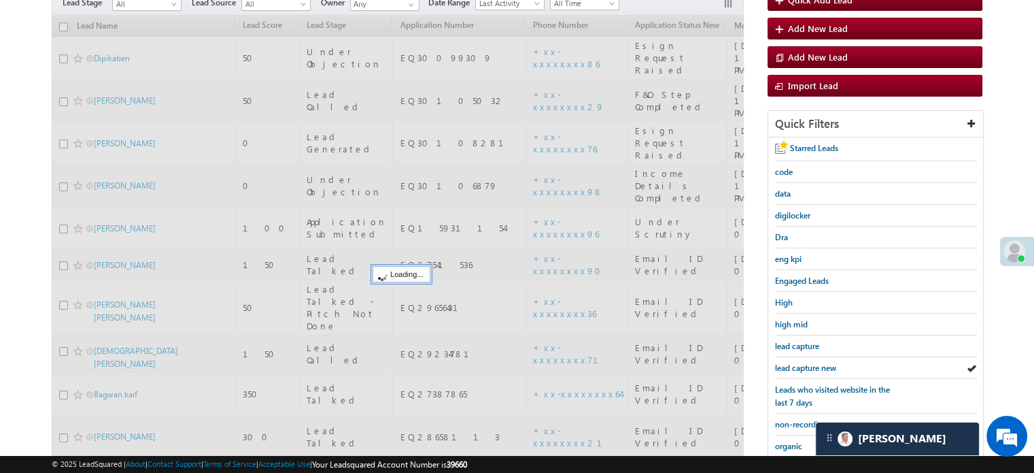
click at [813, 362] on span "lead capture new" at bounding box center [805, 367] width 61 height 10
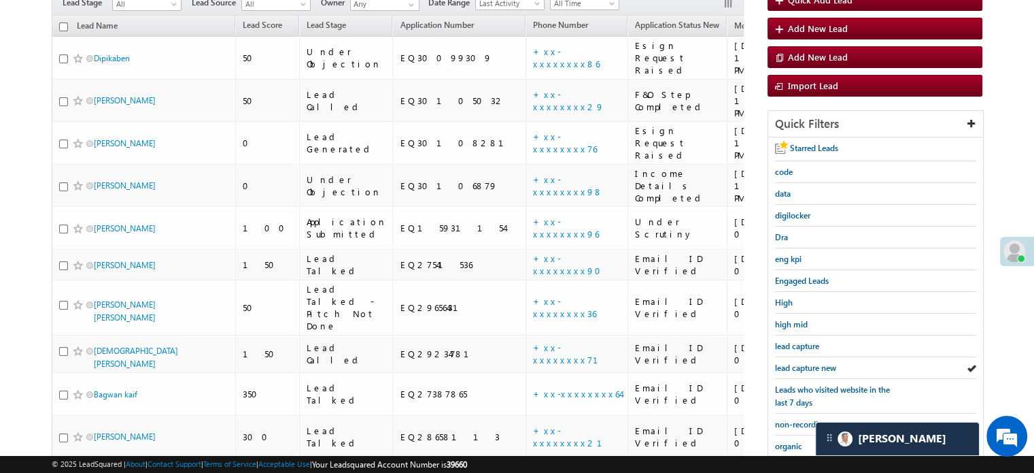
click at [813, 362] on span "lead capture new" at bounding box center [805, 367] width 61 height 10
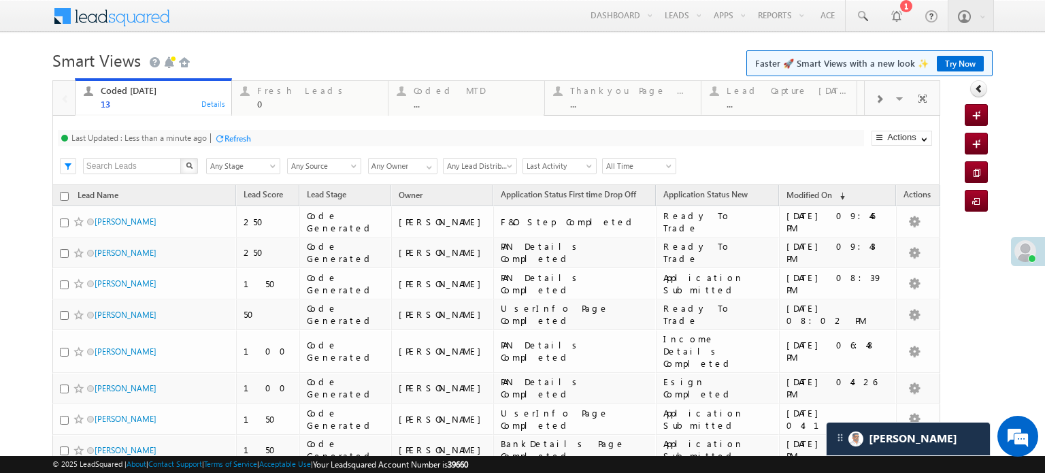
click at [235, 139] on div "Refresh" at bounding box center [237, 138] width 27 height 10
click at [235, 139] on div "Coded Today 13 Details Fresh Leads 0 Details Coded MTD ... Details Thankyou Pag…" at bounding box center [495, 393] width 887 height 626
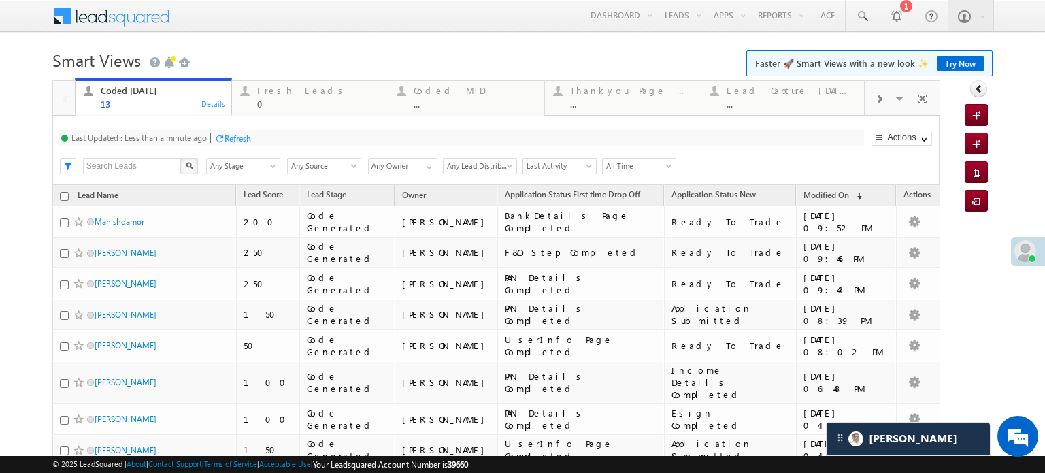
click at [248, 133] on div "Refresh" at bounding box center [237, 138] width 27 height 10
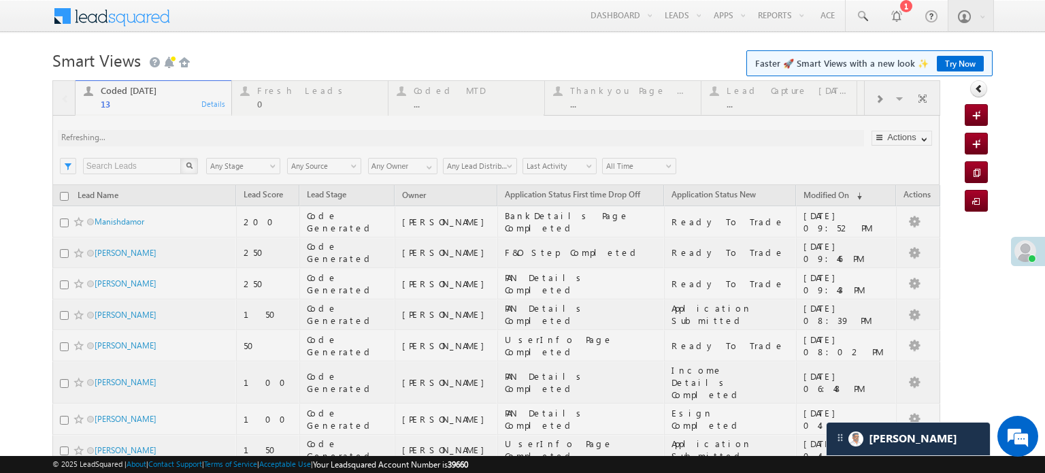
click at [248, 133] on div at bounding box center [495, 387] width 887 height 615
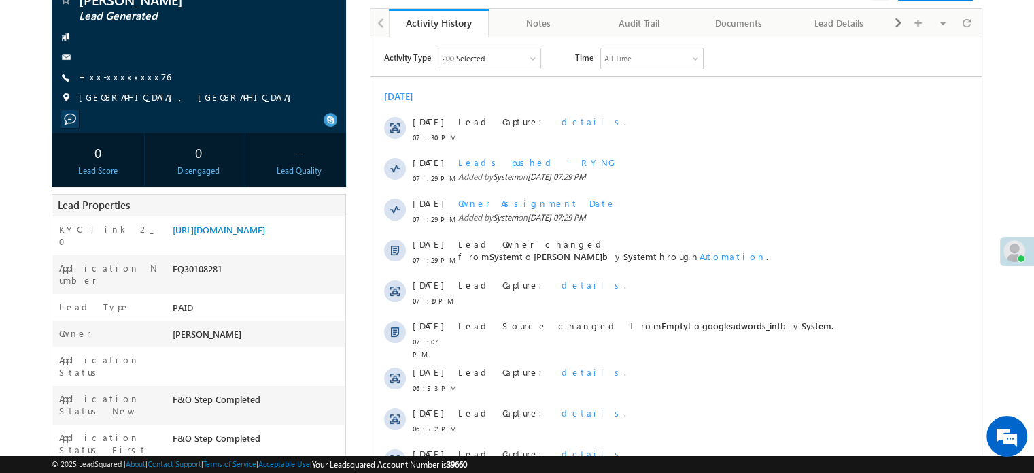
scroll to position [204, 0]
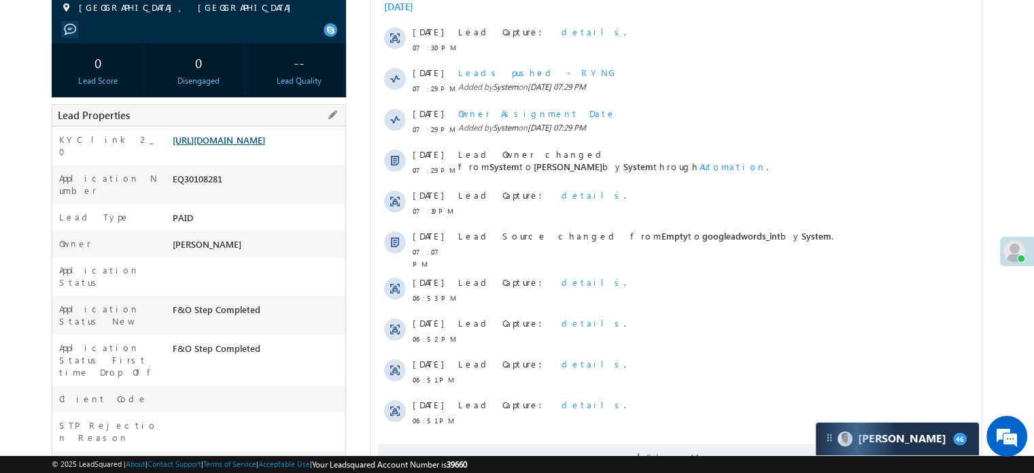
click at [265, 146] on link "[URL][DOMAIN_NAME]" at bounding box center [219, 140] width 92 height 12
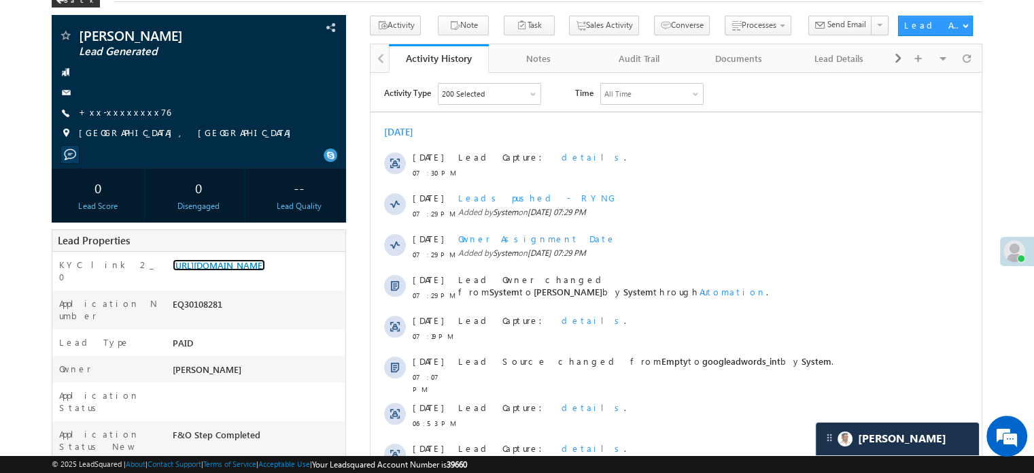
scroll to position [0, 0]
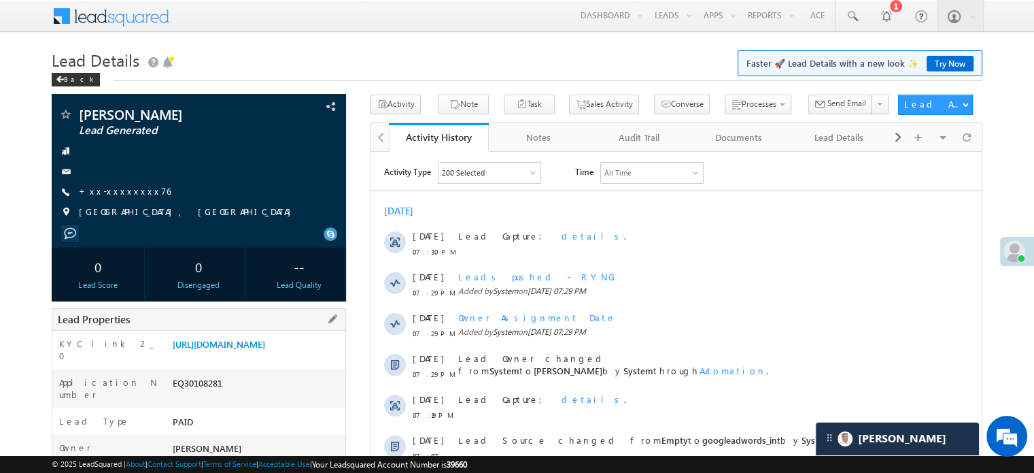
click at [262, 323] on div "Lead Properties" at bounding box center [199, 319] width 294 height 22
click at [261, 338] on link "https://angelbroking1-pk3em7sa.customui-test.leadsquared.com?leadId=e97d8730-d4…" at bounding box center [219, 344] width 92 height 12
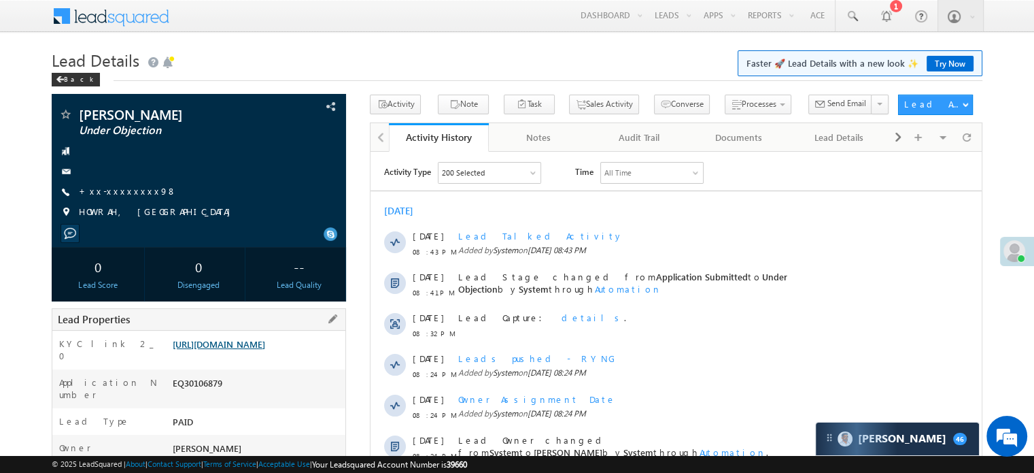
click at [234, 350] on link "https://angelbroking1-pk3em7sa.customui-test.leadsquared.com?leadId=99a82539-d8…" at bounding box center [219, 344] width 92 height 12
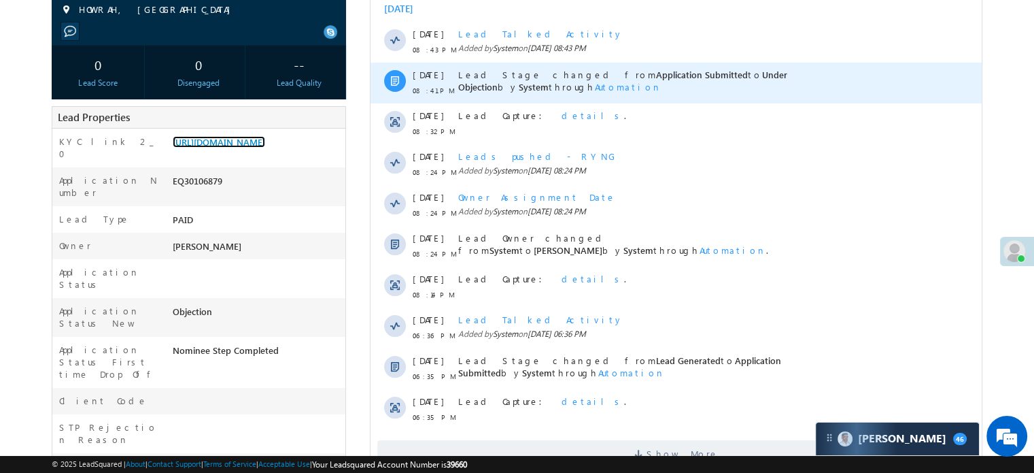
scroll to position [340, 0]
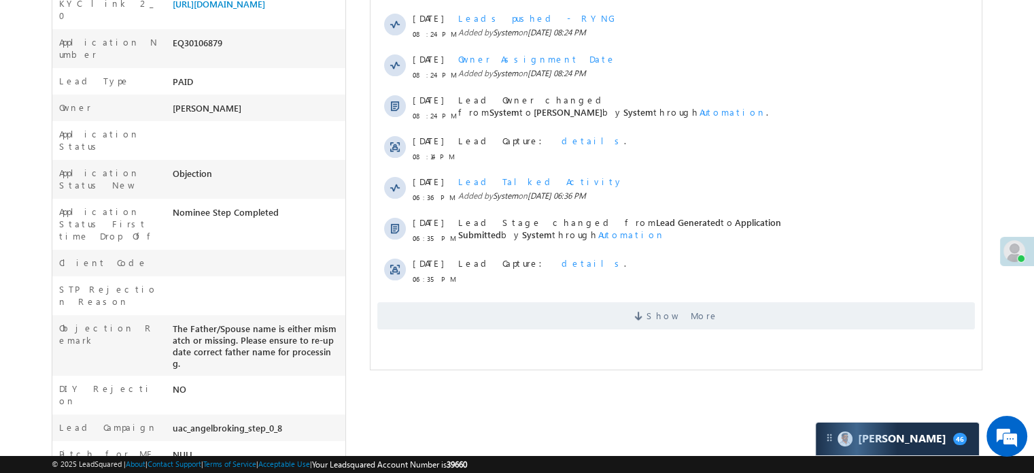
click at [505, 339] on html "Activity Type 200 Selected Select All Sales Activities 1 Sales Activity Email A…" at bounding box center [676, 76] width 611 height 528
click at [515, 333] on div "Activity Type 200 Selected Select All Sales Activities 1 Sales Activity Email A…" at bounding box center [676, 75] width 611 height 521
click at [534, 317] on span "Show More" at bounding box center [676, 315] width 598 height 27
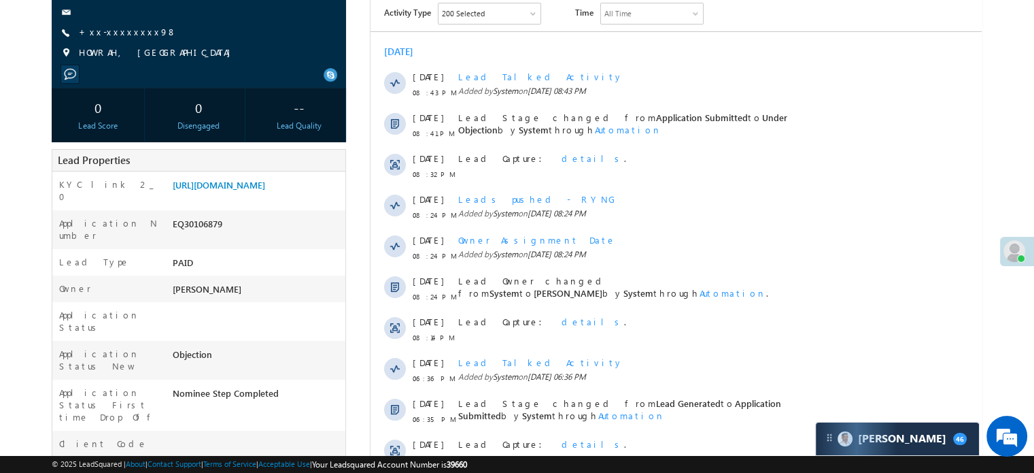
scroll to position [136, 0]
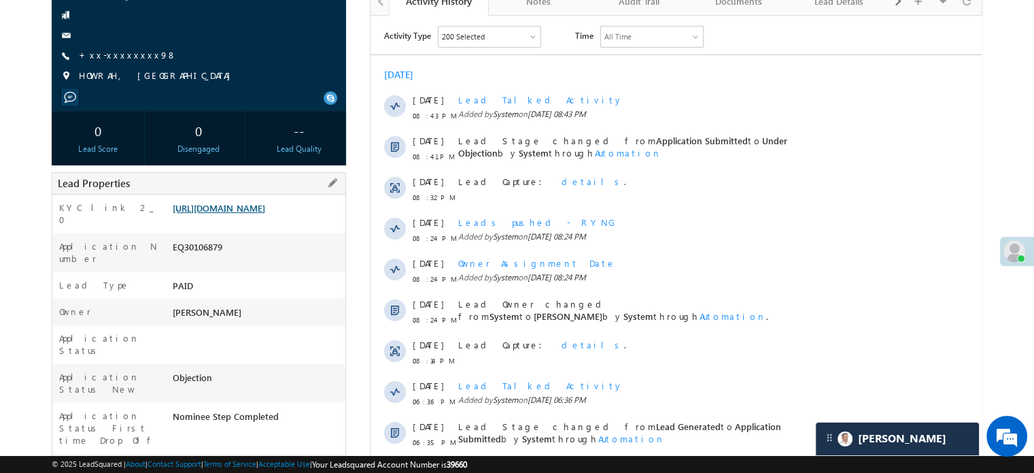
click at [263, 214] on link "https://angelbroking1-pk3em7sa.customui-test.leadsquared.com?leadId=99a82539-d8…" at bounding box center [219, 208] width 92 height 12
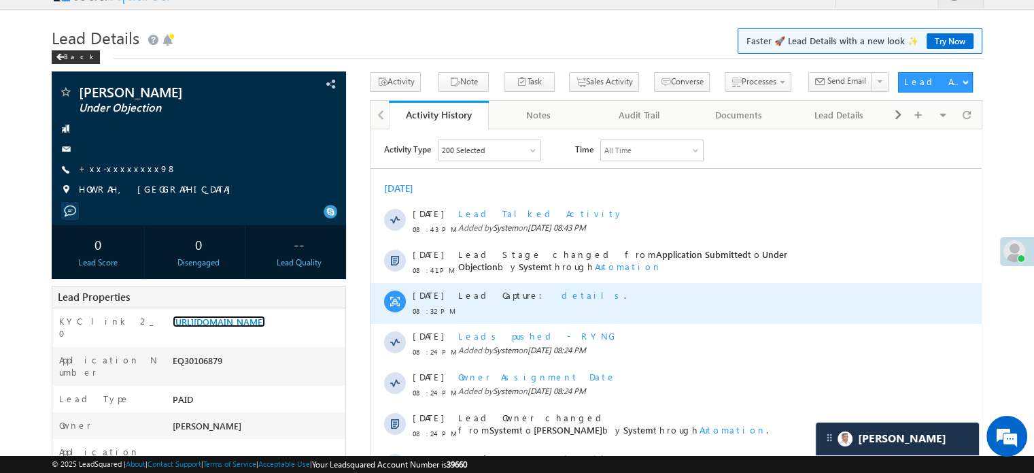
scroll to position [0, 0]
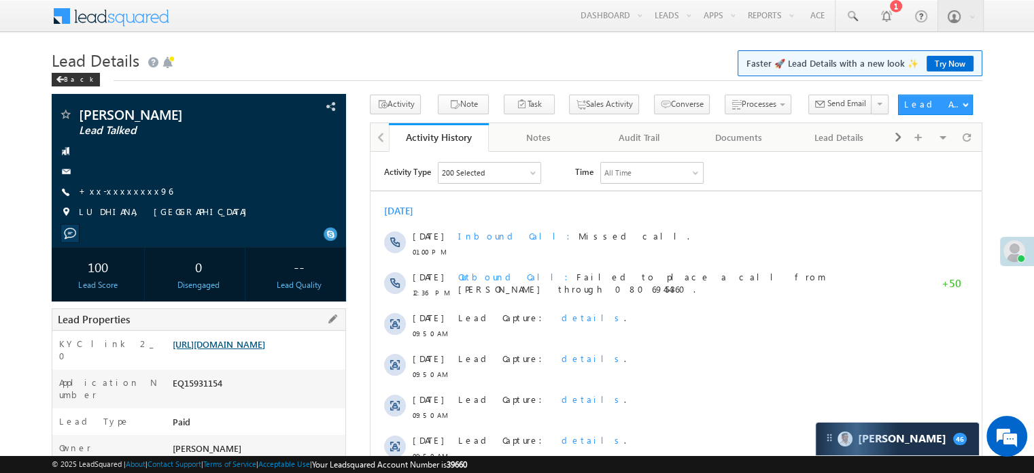
click at [262, 347] on link "https://angelbroking1-pk3em7sa.customui-test.leadsquared.com?leadId=504a8f40-8a…" at bounding box center [219, 344] width 92 height 12
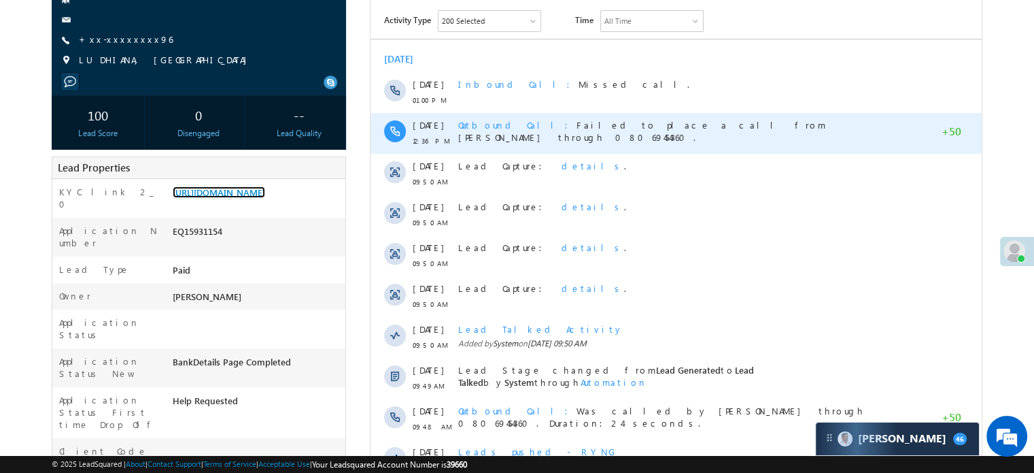
scroll to position [340, 0]
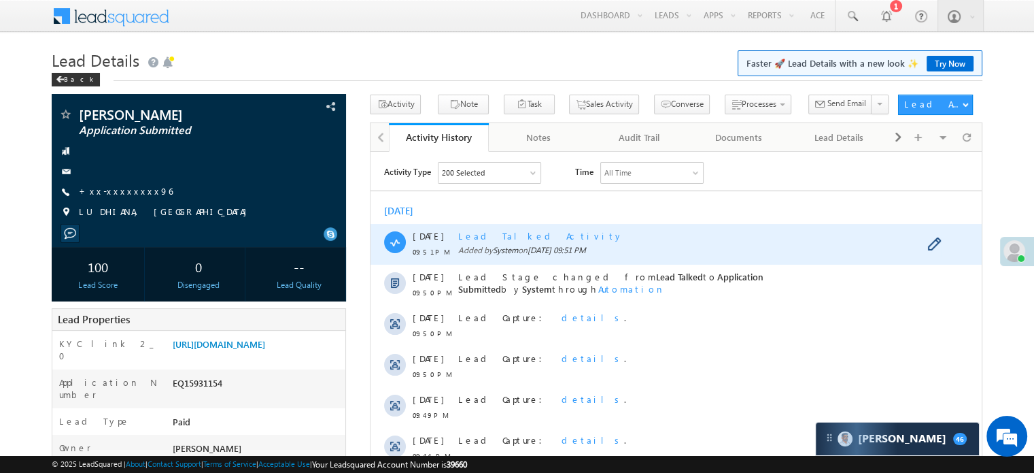
scroll to position [272, 0]
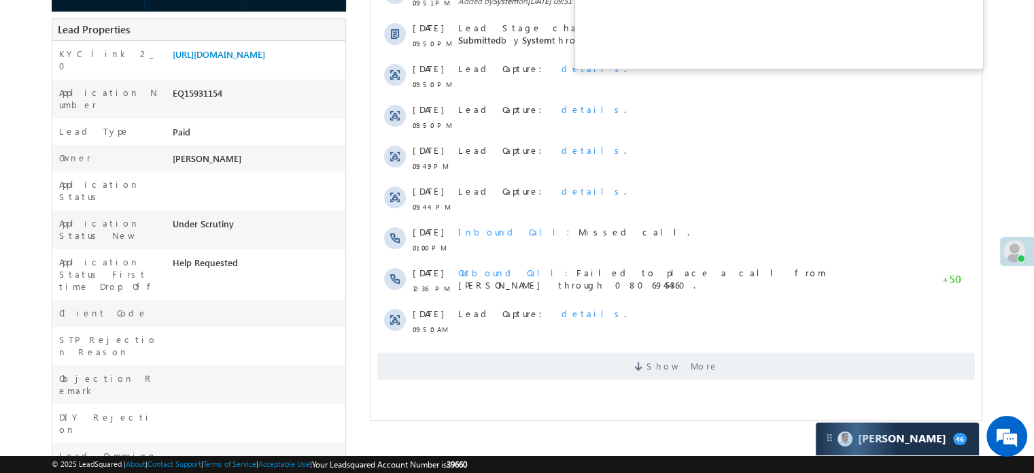
scroll to position [340, 0]
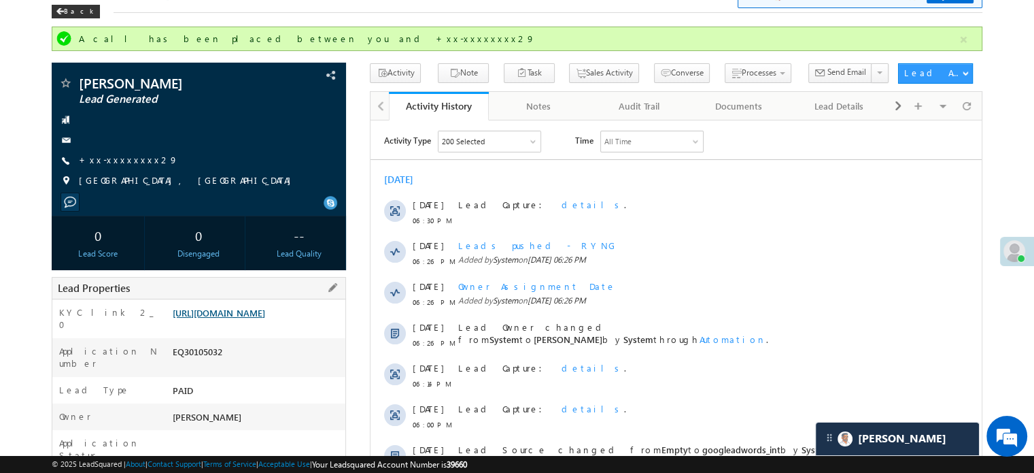
drag, startPoint x: 0, startPoint y: 0, endPoint x: 276, endPoint y: 333, distance: 432.7
click at [265, 318] on link "https://angelbroking1-pk3em7sa.customui-test.leadsquared.com?leadId=a3a3dbc1-22…" at bounding box center [219, 313] width 92 height 12
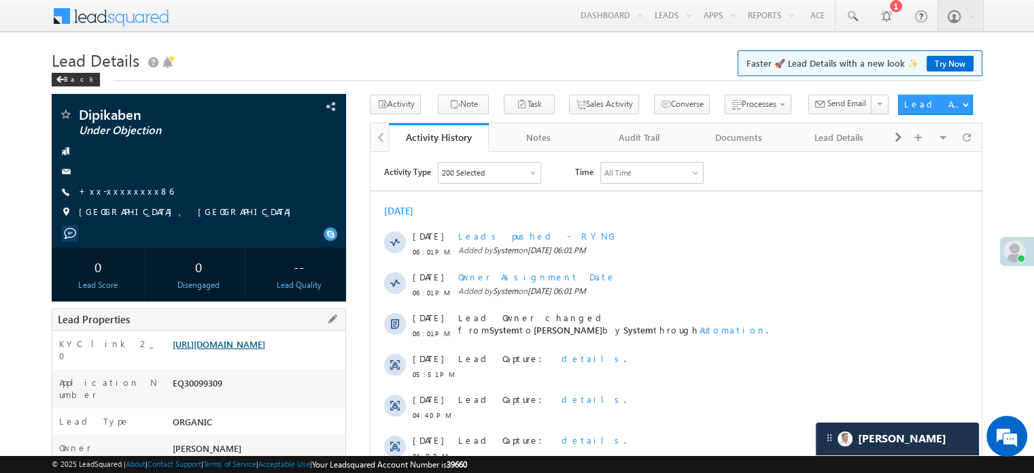
click at [254, 343] on link "https://angelbroking1-pk3em7sa.customui-test.leadsquared.com?leadId=0d5fea3f-a2…" at bounding box center [219, 344] width 92 height 12
